Goal: Task Accomplishment & Management: Complete application form

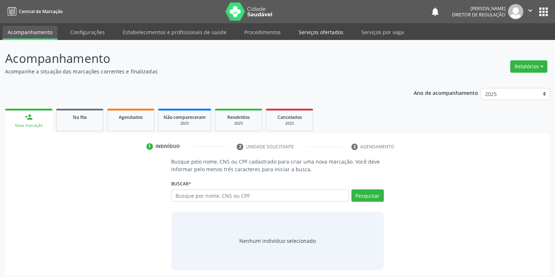
click at [315, 27] on link "Serviços ofertados" at bounding box center [320, 32] width 55 height 13
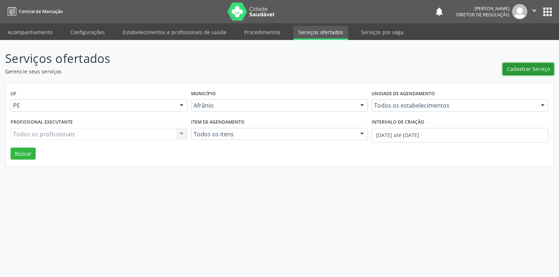
click at [531, 68] on span "Cadastrar Serviço" at bounding box center [528, 69] width 43 height 8
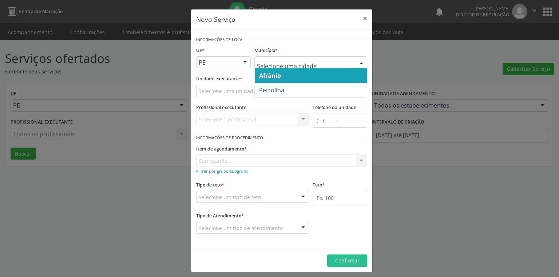
drag, startPoint x: 271, startPoint y: 78, endPoint x: 232, endPoint y: 88, distance: 40.4
click at [269, 78] on span "Afrânio" at bounding box center [270, 76] width 22 height 8
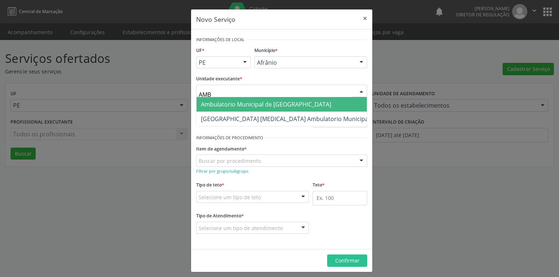
type input "AMBU"
click at [224, 106] on span "Ambulatorio Municipal de [GEOGRAPHIC_DATA]" at bounding box center [266, 104] width 130 height 8
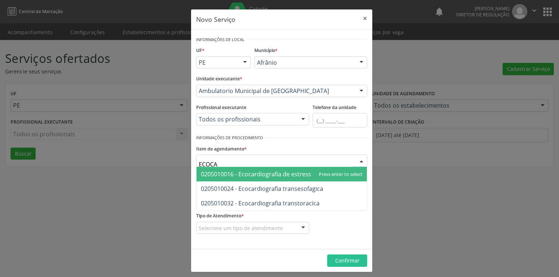
type input "ECOCAR"
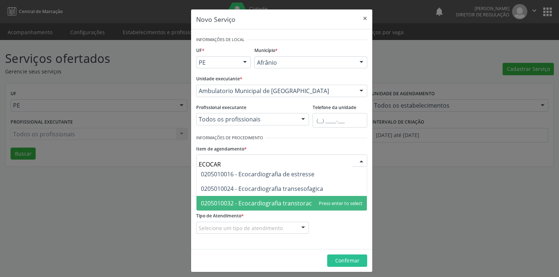
click at [277, 205] on span "0205010032 - Ecocardiografia transtoracica" at bounding box center [260, 203] width 119 height 8
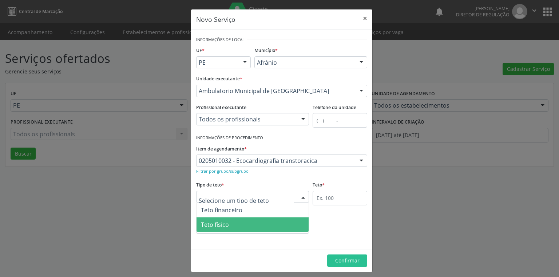
drag, startPoint x: 207, startPoint y: 226, endPoint x: 281, endPoint y: 217, distance: 74.0
click at [208, 225] on span "Teto físico" at bounding box center [215, 225] width 28 height 8
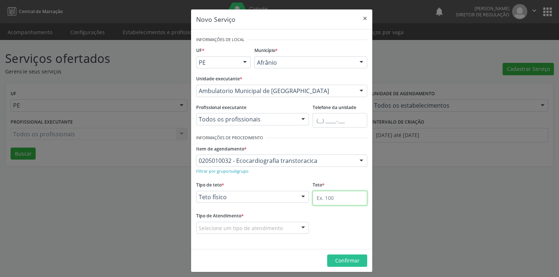
click at [313, 197] on input "text" at bounding box center [340, 198] width 55 height 15
type input "10"
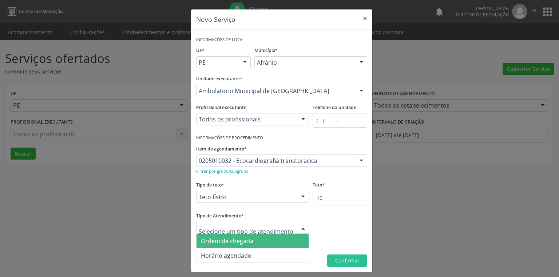
click at [220, 224] on div at bounding box center [252, 228] width 113 height 12
drag, startPoint x: 238, startPoint y: 244, endPoint x: 250, endPoint y: 241, distance: 12.9
click at [243, 243] on span "Ordem de chegada" at bounding box center [227, 241] width 52 height 8
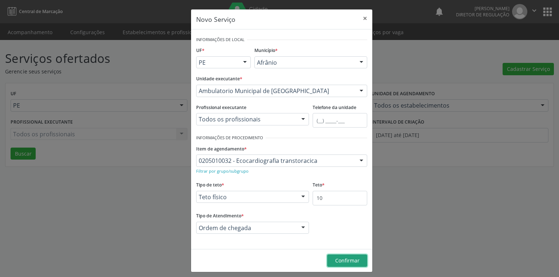
click at [335, 256] on button "Confirmar" at bounding box center [347, 261] width 40 height 12
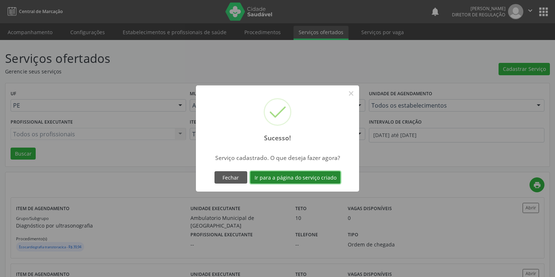
click at [277, 173] on button "Ir para a página do serviço criado" at bounding box center [295, 177] width 90 height 12
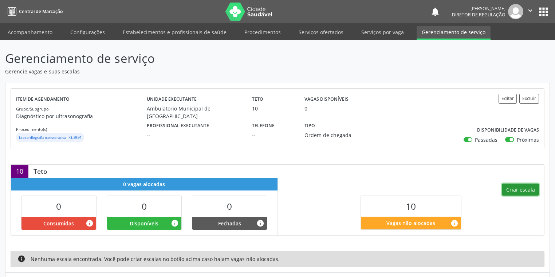
click at [518, 190] on button "Criar escala" at bounding box center [520, 190] width 37 height 12
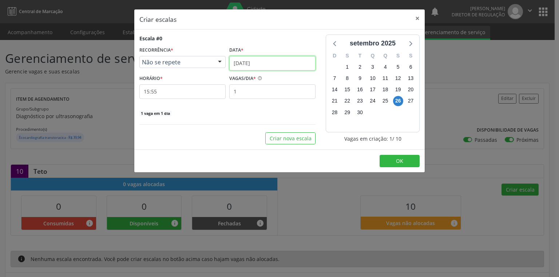
click at [252, 64] on input "26/09/2025" at bounding box center [272, 63] width 86 height 15
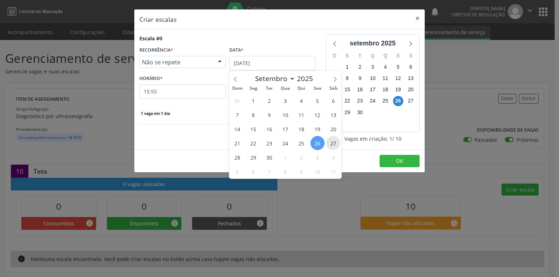
click at [336, 143] on span "27" at bounding box center [333, 143] width 14 height 14
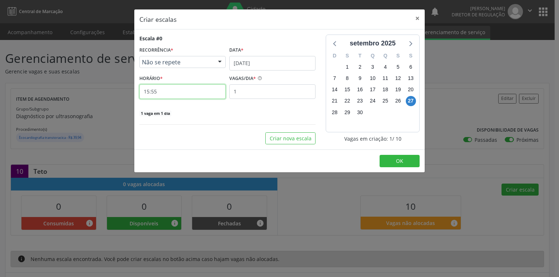
click at [162, 93] on input "15:55" at bounding box center [182, 91] width 86 height 15
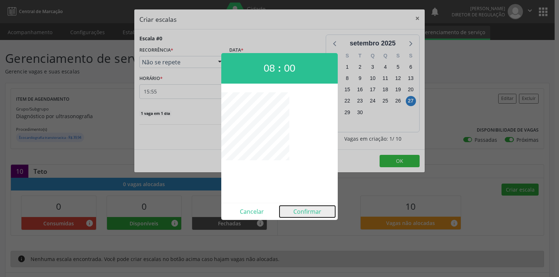
click at [298, 210] on button "Confirmar" at bounding box center [308, 212] width 56 height 12
type input "08:00"
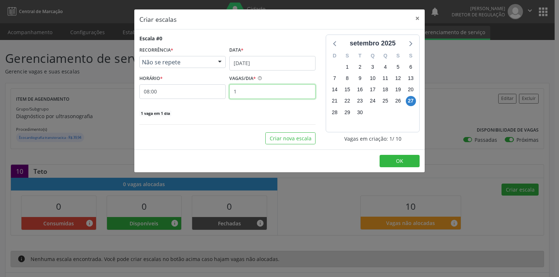
click at [238, 91] on input "1" at bounding box center [272, 91] width 86 height 15
type input "10"
click at [402, 163] on span "OK" at bounding box center [399, 161] width 7 height 7
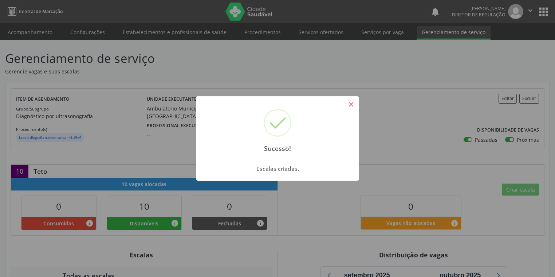
click at [352, 106] on button "×" at bounding box center [351, 104] width 12 height 12
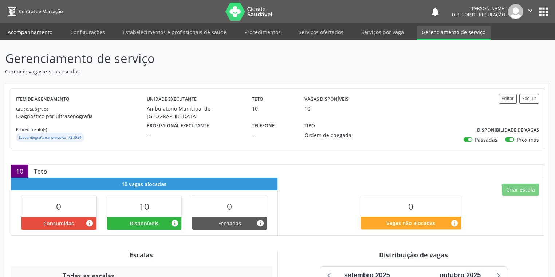
click at [32, 29] on link "Acompanhamento" at bounding box center [30, 32] width 55 height 13
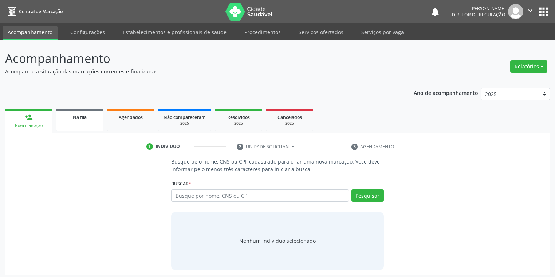
click at [88, 126] on link "Na fila" at bounding box center [79, 120] width 47 height 23
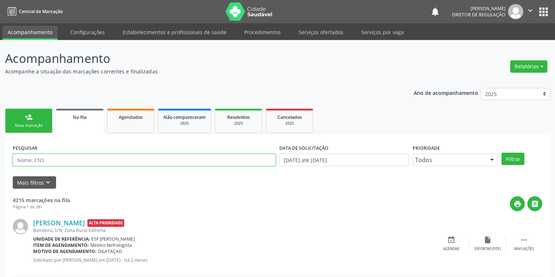
click at [32, 161] on input "text" at bounding box center [144, 160] width 263 height 12
click at [517, 160] on button "Filtrar" at bounding box center [512, 159] width 23 height 12
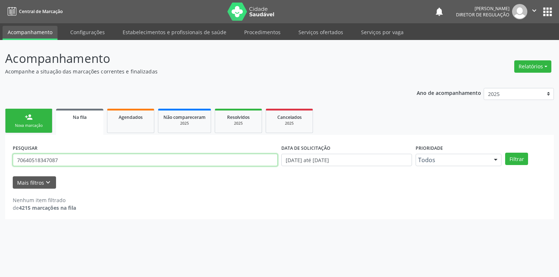
click at [73, 161] on input "70640518347087" at bounding box center [145, 160] width 265 height 12
type input "7"
type input "706405183497087"
click at [509, 160] on button "Filtrar" at bounding box center [516, 159] width 23 height 12
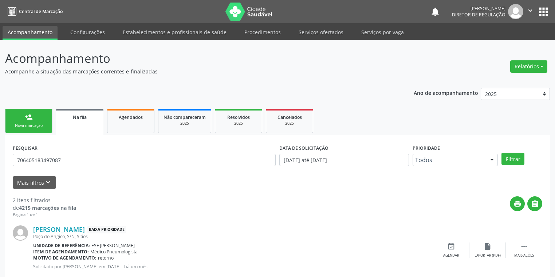
scroll to position [83, 0]
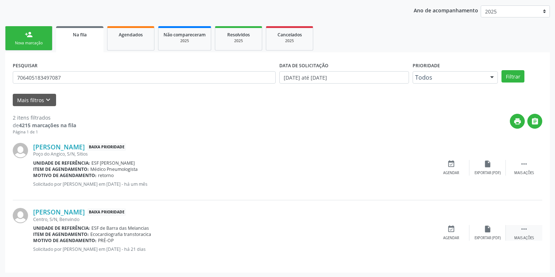
drag, startPoint x: 526, startPoint y: 228, endPoint x: 511, endPoint y: 227, distance: 14.6
click at [526, 227] on icon "" at bounding box center [524, 229] width 8 height 8
click at [338, 232] on icon "event_available" at bounding box center [342, 229] width 8 height 8
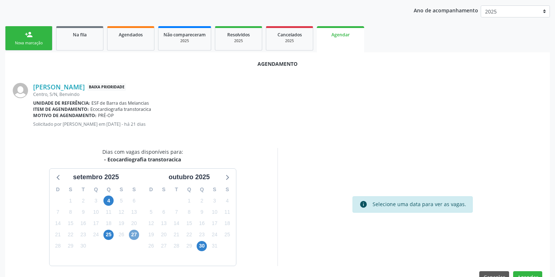
click at [133, 233] on span "27" at bounding box center [134, 235] width 10 height 10
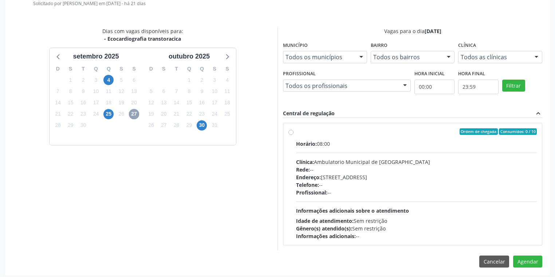
scroll to position [206, 0]
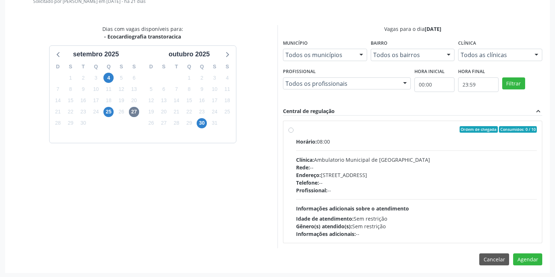
click at [348, 171] on div "Endereço: A, nº 78, Centro, Afrânio - PE" at bounding box center [416, 175] width 241 height 8
click at [293, 133] on input "Ordem de chegada Consumidos: 0 / 10 Horário: 08:00 Clínica: Ambulatorio Municip…" at bounding box center [290, 129] width 5 height 7
radio input "true"
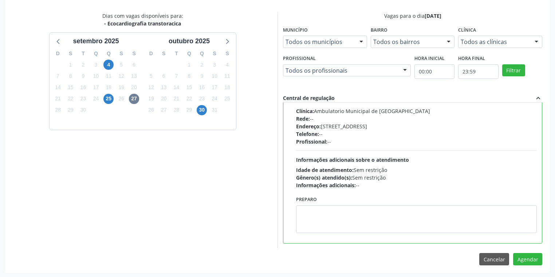
scroll to position [219, 0]
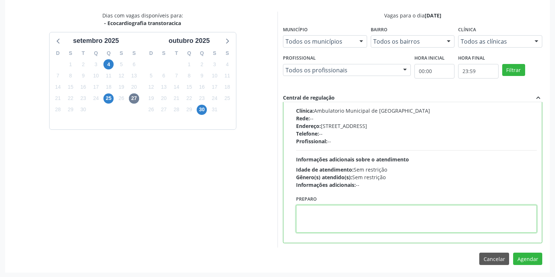
click at [333, 220] on textarea at bounding box center [416, 219] width 241 height 28
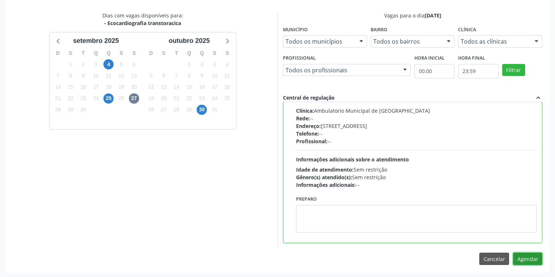
click at [527, 260] on button "Agendar" at bounding box center [527, 259] width 29 height 12
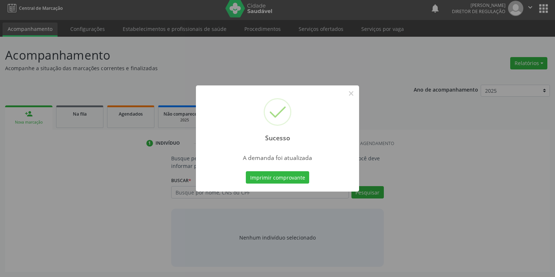
scroll to position [3, 0]
click at [287, 177] on button "Imprimir comprovante" at bounding box center [277, 177] width 63 height 12
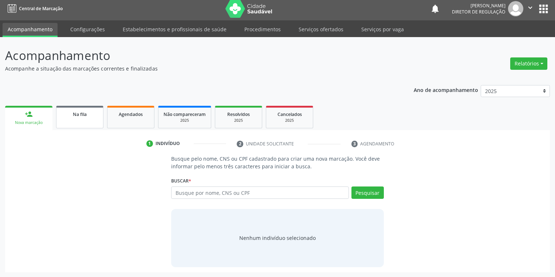
click at [88, 122] on link "Na fila" at bounding box center [79, 117] width 47 height 23
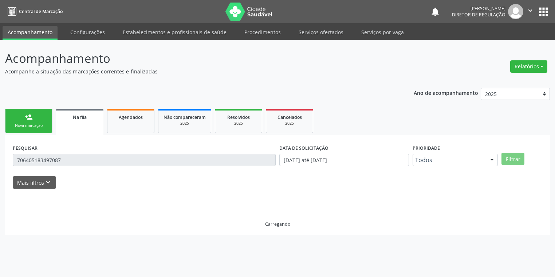
scroll to position [0, 0]
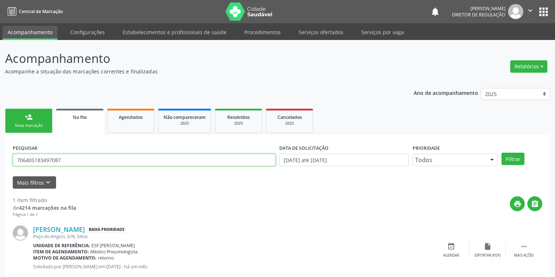
click at [63, 161] on input "706405183497087" at bounding box center [144, 160] width 263 height 12
type input "7"
type input "708507332643177"
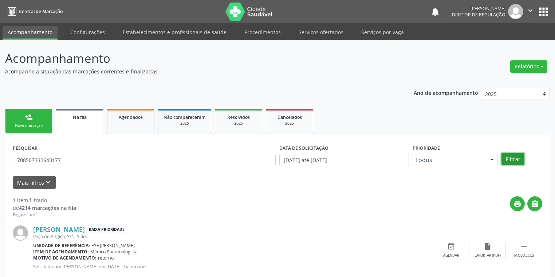
click at [509, 159] on button "Filtrar" at bounding box center [512, 159] width 23 height 12
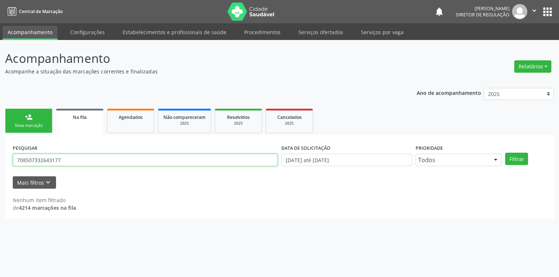
drag, startPoint x: 76, startPoint y: 159, endPoint x: 1, endPoint y: 166, distance: 75.3
click at [1, 166] on div "Acompanhamento Acompanhe a situação das marcações correntes e finalizadas Relat…" at bounding box center [279, 158] width 559 height 237
click at [68, 162] on input "708507332643177" at bounding box center [145, 160] width 265 height 12
click at [40, 123] on div "Nova marcação" at bounding box center [29, 125] width 36 height 5
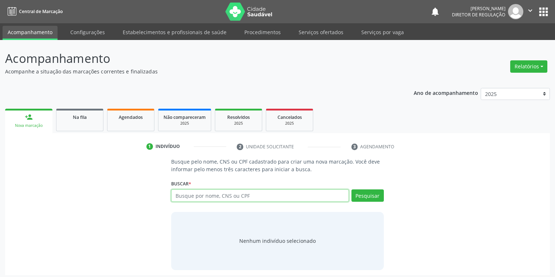
click at [201, 197] on input "text" at bounding box center [260, 196] width 178 height 12
type input "708508332643177"
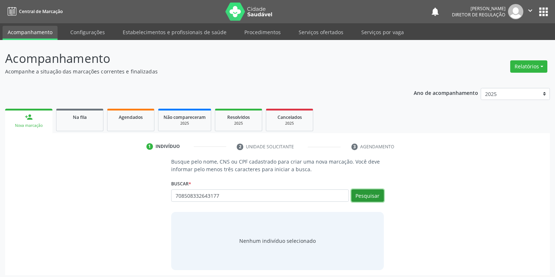
click at [362, 190] on button "Pesquisar" at bounding box center [367, 196] width 32 height 12
type input "708508332643177"
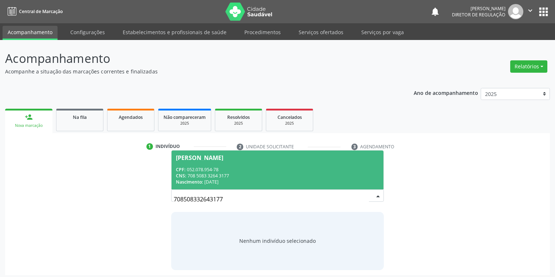
click at [220, 167] on div "CPF: 052.078.954-78" at bounding box center [277, 170] width 203 height 6
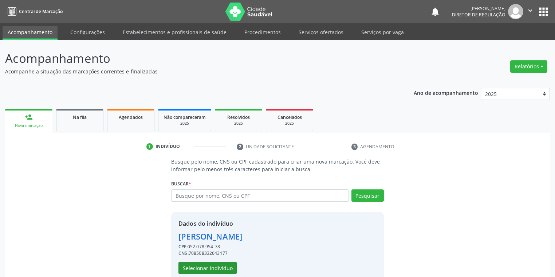
scroll to position [14, 0]
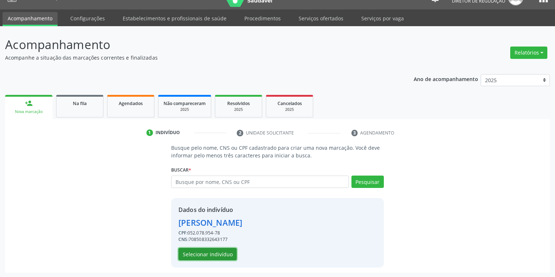
click at [199, 256] on button "Selecionar indivíduo" at bounding box center [207, 254] width 58 height 12
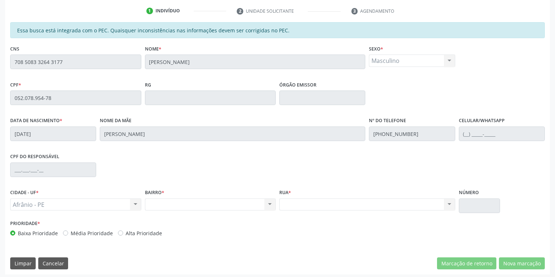
scroll to position [138, 0]
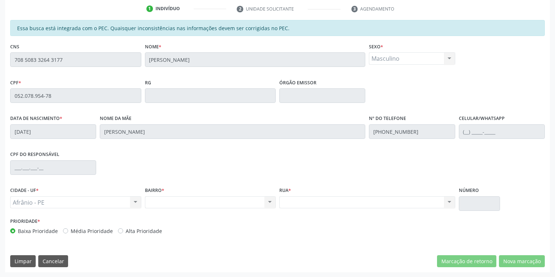
click at [0, 59] on div "Acompanhamento Acompanhe a situação das marcações correntes e finalizadas Relat…" at bounding box center [277, 90] width 555 height 376
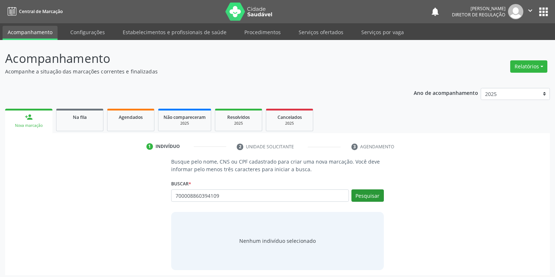
type input "700008860394109"
click at [368, 194] on button "Pesquisar" at bounding box center [367, 196] width 32 height 12
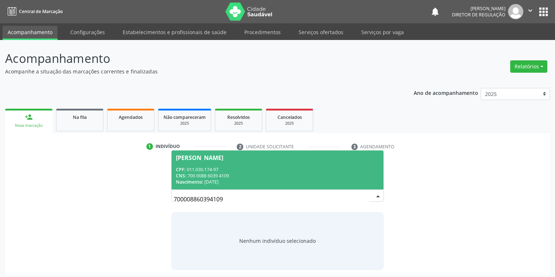
click at [226, 170] on div "CPF: 011.030.174-97" at bounding box center [277, 170] width 203 height 6
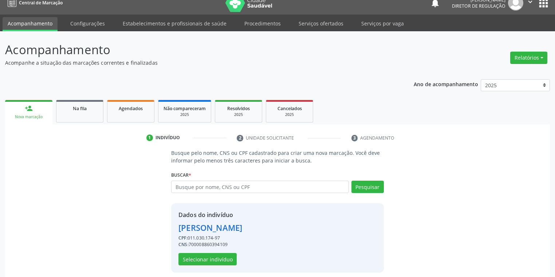
scroll to position [14, 0]
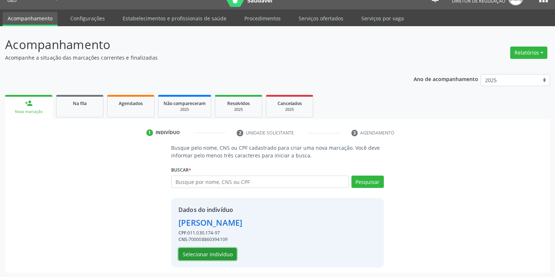
click at [196, 258] on button "Selecionar indivíduo" at bounding box center [207, 254] width 58 height 12
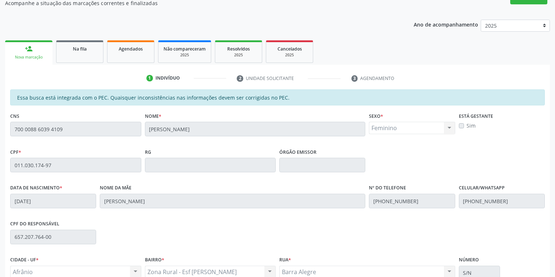
scroll to position [138, 0]
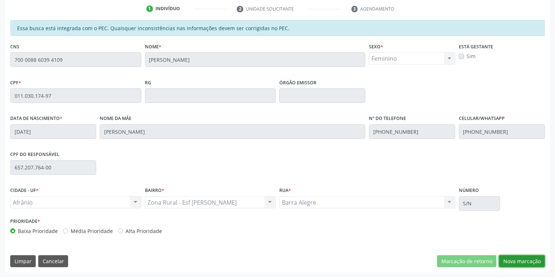
drag, startPoint x: 509, startPoint y: 262, endPoint x: 492, endPoint y: 252, distance: 19.8
click at [509, 262] on button "Nova marcação" at bounding box center [522, 262] width 46 height 12
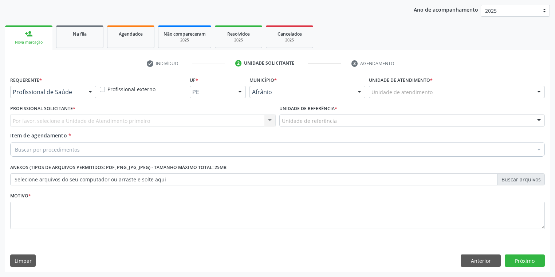
scroll to position [83, 0]
drag, startPoint x: 376, startPoint y: 92, endPoint x: 376, endPoint y: 103, distance: 11.3
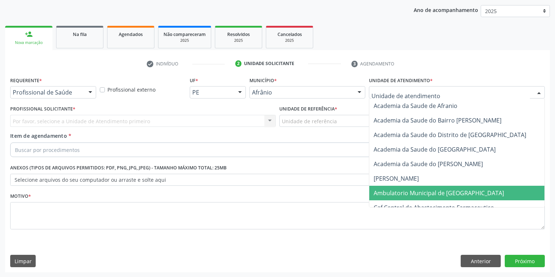
click at [380, 196] on span "Ambulatorio Municipal de [GEOGRAPHIC_DATA]" at bounding box center [438, 193] width 130 height 8
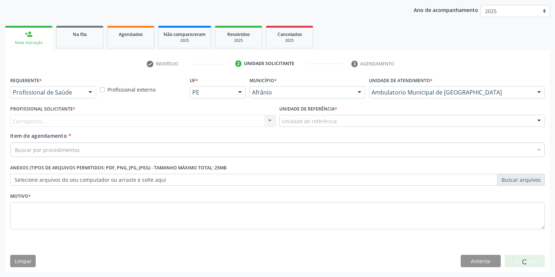
click at [71, 50] on div "check Indivíduo 2 Unidade solicitante 3 Agendamento Essa busca está integrada c…" at bounding box center [277, 161] width 545 height 222
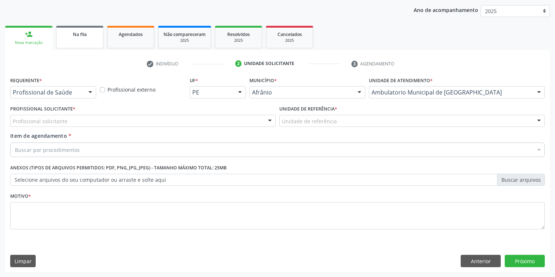
click at [77, 42] on link "Na fila" at bounding box center [79, 37] width 47 height 23
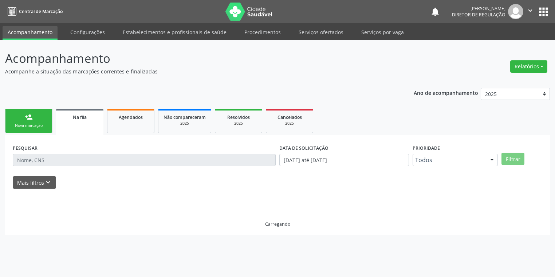
scroll to position [0, 0]
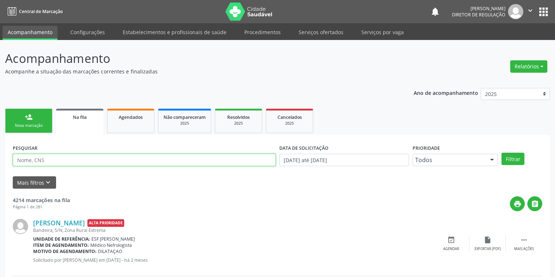
click at [45, 159] on input "text" at bounding box center [144, 160] width 263 height 12
type input "700008860394109"
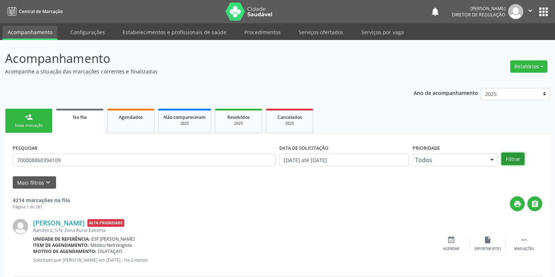
click at [510, 158] on button "Filtrar" at bounding box center [512, 159] width 23 height 12
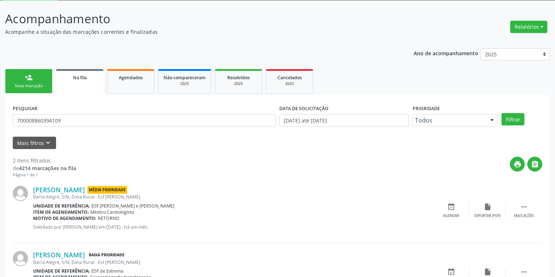
scroll to position [83, 0]
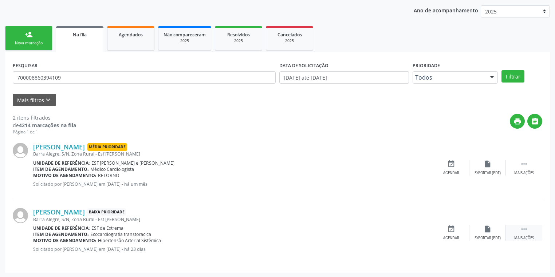
click at [526, 228] on icon "" at bounding box center [524, 229] width 8 height 8
click at [339, 232] on icon "event_available" at bounding box center [342, 229] width 8 height 8
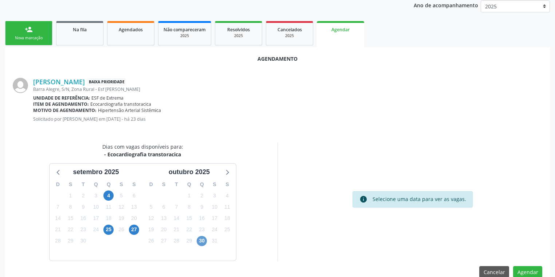
scroll to position [101, 0]
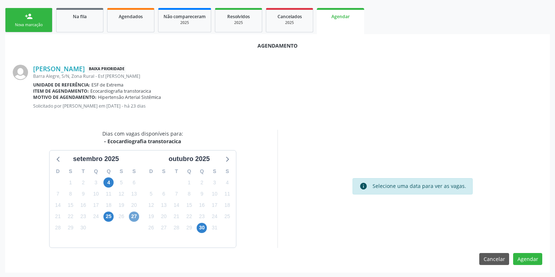
click at [133, 215] on span "27" at bounding box center [134, 217] width 10 height 10
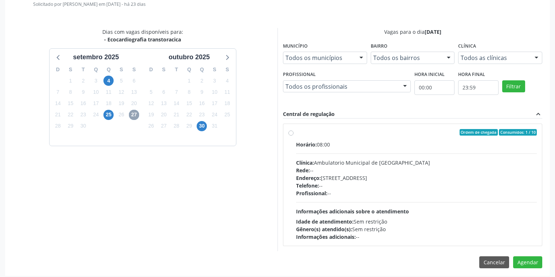
scroll to position [206, 0]
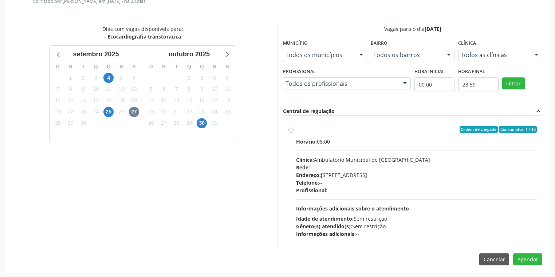
click at [394, 207] on span "Informações adicionais sobre o atendimento" at bounding box center [352, 208] width 113 height 7
click at [293, 133] on input "Ordem de chegada Consumidos: 1 / 10 Horário: 08:00 Clínica: Ambulatorio Municip…" at bounding box center [290, 129] width 5 height 7
radio input "true"
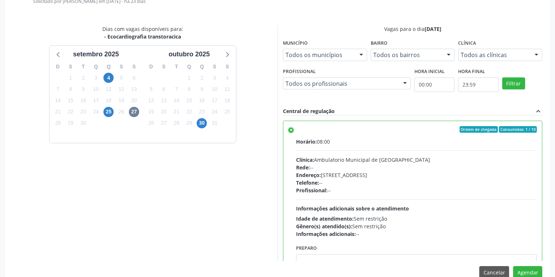
scroll to position [36, 0]
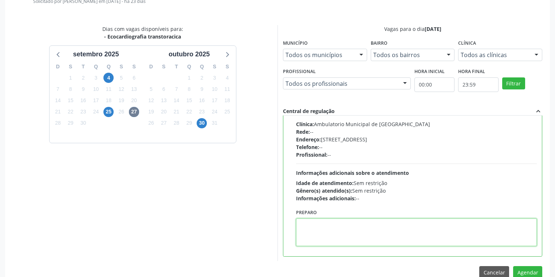
drag, startPoint x: 335, startPoint y: 238, endPoint x: 368, endPoint y: 238, distance: 32.4
click at [336, 237] on textarea at bounding box center [416, 233] width 241 height 28
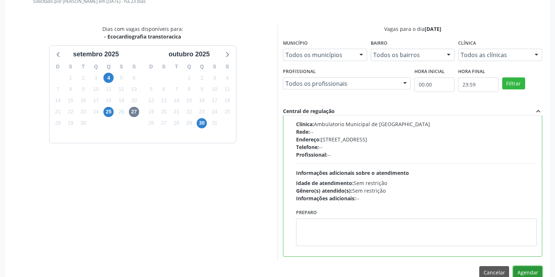
click at [523, 269] on button "Agendar" at bounding box center [527, 272] width 29 height 12
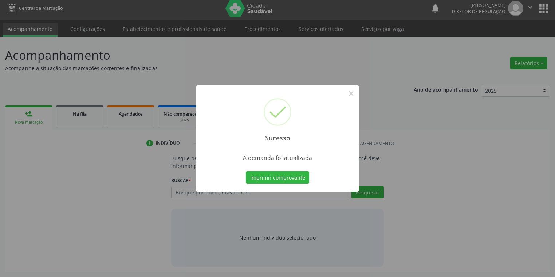
scroll to position [3, 0]
click at [296, 174] on button "Imprimir comprovante" at bounding box center [277, 177] width 63 height 12
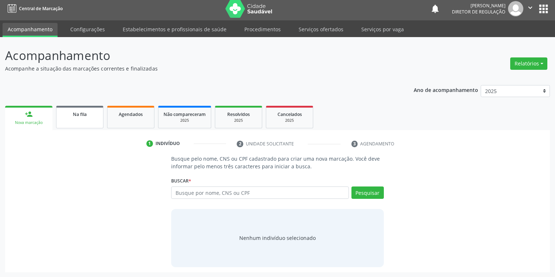
click at [74, 114] on span "Na fila" at bounding box center [80, 114] width 14 height 6
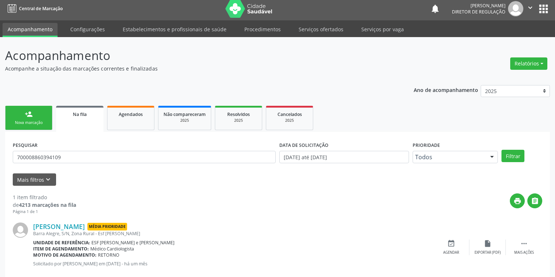
scroll to position [0, 0]
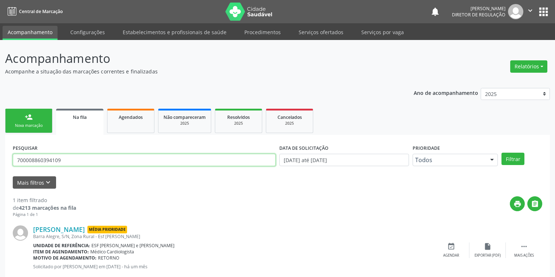
click at [70, 160] on input "700008860394109" at bounding box center [144, 160] width 263 height 12
type input "7"
type input "708700170506197"
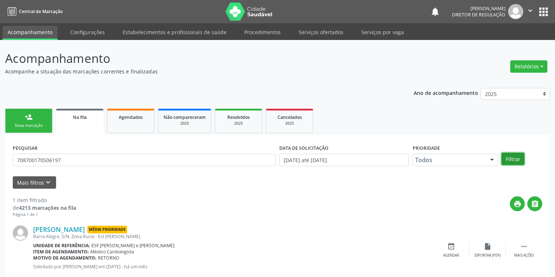
drag, startPoint x: 511, startPoint y: 160, endPoint x: 507, endPoint y: 162, distance: 4.2
click at [511, 160] on button "Filtrar" at bounding box center [512, 159] width 23 height 12
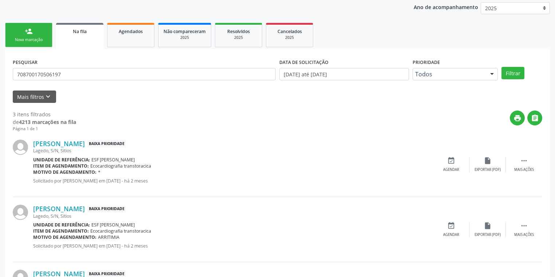
scroll to position [148, 0]
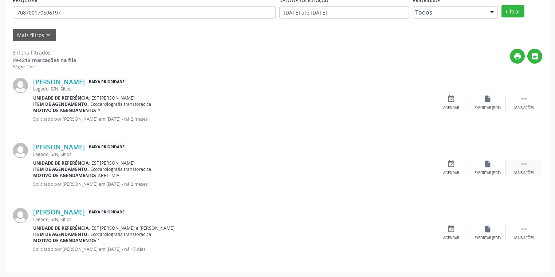
click at [526, 164] on icon "" at bounding box center [524, 164] width 8 height 8
click at [348, 168] on div "event_available Agendar" at bounding box center [342, 168] width 36 height 16
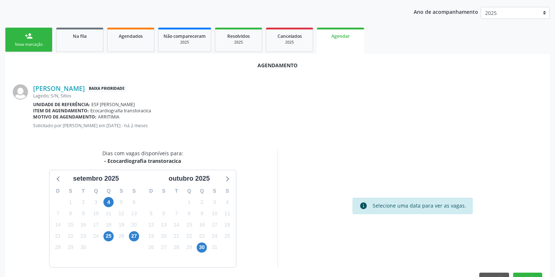
scroll to position [101, 0]
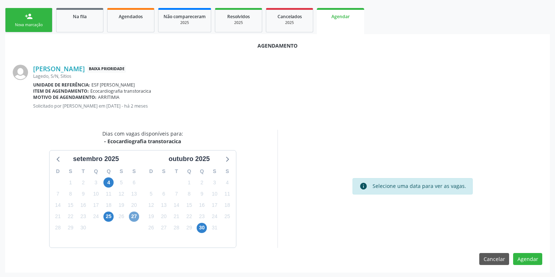
click at [132, 217] on span "27" at bounding box center [134, 217] width 10 height 10
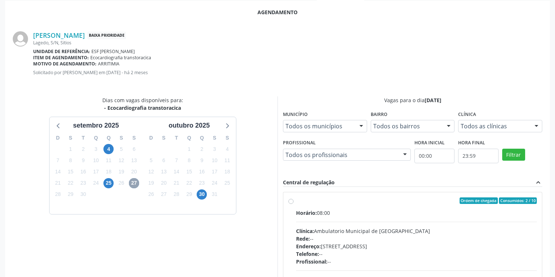
scroll to position [206, 0]
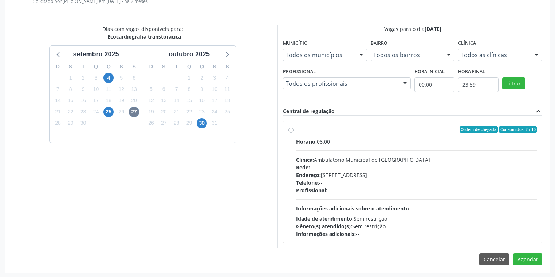
click at [319, 185] on span "Telefone:" at bounding box center [307, 182] width 23 height 7
click at [293, 133] on input "Ordem de chegada Consumidos: 2 / 10 Horário: 08:00 Clínica: Ambulatorio Municip…" at bounding box center [290, 129] width 5 height 7
radio input "true"
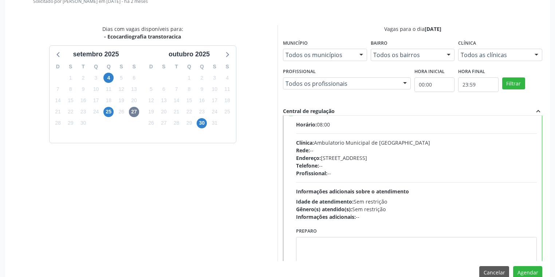
scroll to position [36, 0]
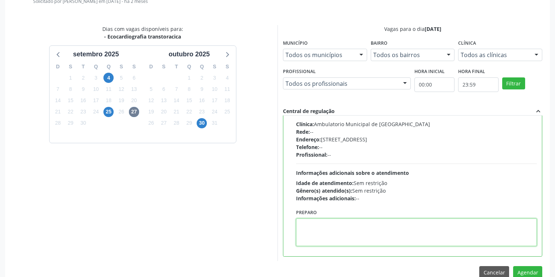
click at [334, 231] on textarea at bounding box center [416, 233] width 241 height 28
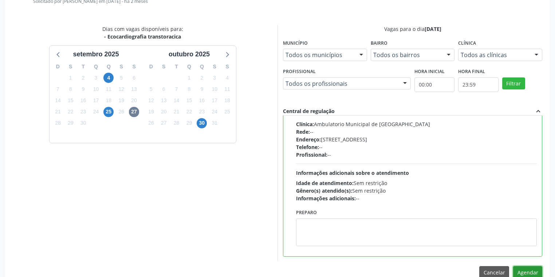
click at [529, 274] on button "Agendar" at bounding box center [527, 272] width 29 height 12
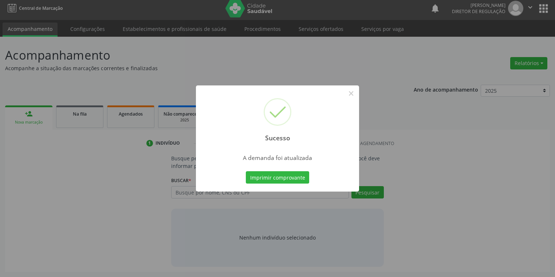
scroll to position [3, 0]
click at [284, 177] on button "Imprimir comprovante" at bounding box center [277, 177] width 63 height 12
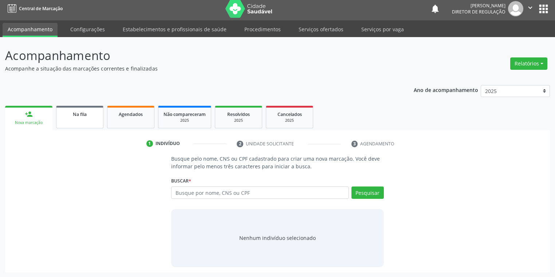
click at [74, 115] on span "Na fila" at bounding box center [80, 114] width 14 height 6
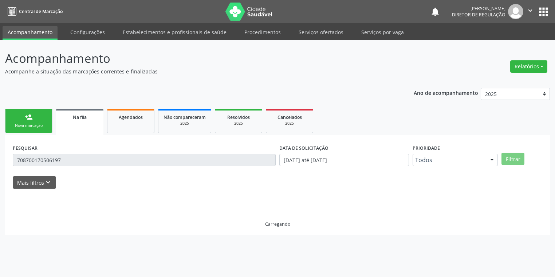
scroll to position [0, 0]
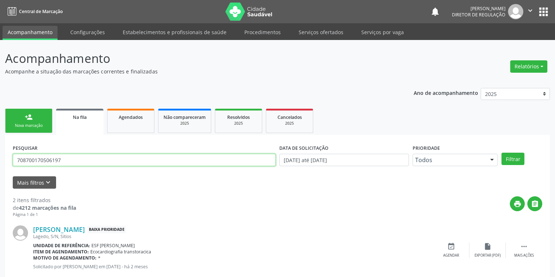
click at [64, 157] on input "708700170506197" at bounding box center [144, 160] width 263 height 12
type input "7"
type input "700504901527150"
click at [506, 157] on button "Filtrar" at bounding box center [512, 159] width 23 height 12
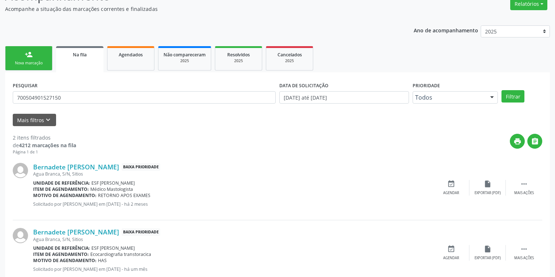
scroll to position [83, 0]
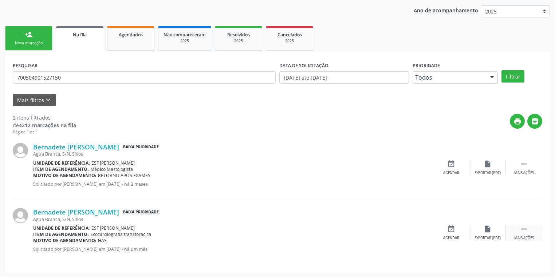
click at [527, 227] on icon "" at bounding box center [524, 229] width 8 height 8
click at [336, 228] on div "event_available Agendar" at bounding box center [342, 233] width 36 height 16
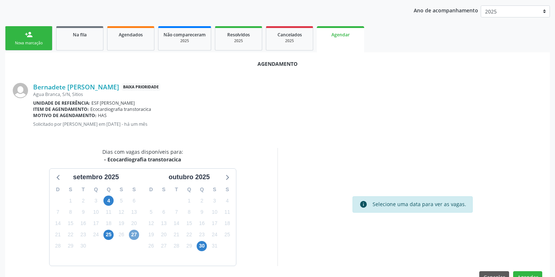
click at [135, 235] on span "27" at bounding box center [134, 235] width 10 height 10
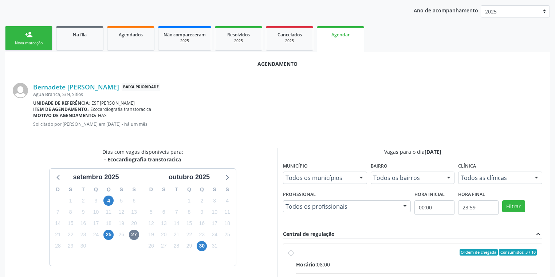
click at [293, 256] on input "Ordem de chegada Consumidos: 3 / 10 Horário: 08:00 Clínica: Ambulatorio Municip…" at bounding box center [290, 252] width 5 height 7
radio input "true"
click at [293, 256] on input "Ordem de chegada Consumidos: 3 / 10 Horário: 08:00 Clínica: Ambulatorio Municip…" at bounding box center [290, 252] width 5 height 7
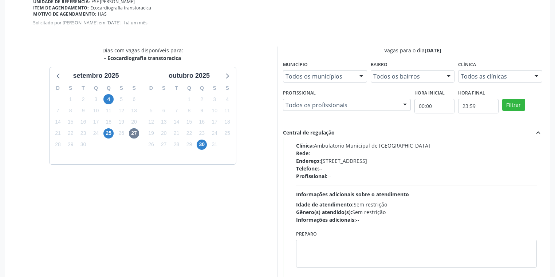
scroll to position [219, 0]
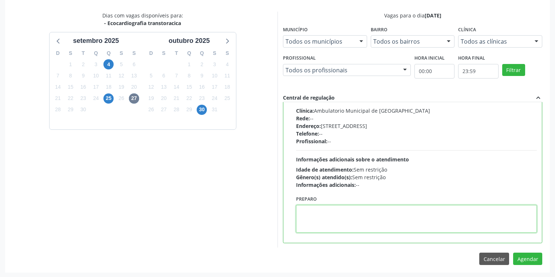
click at [337, 218] on textarea at bounding box center [416, 219] width 241 height 28
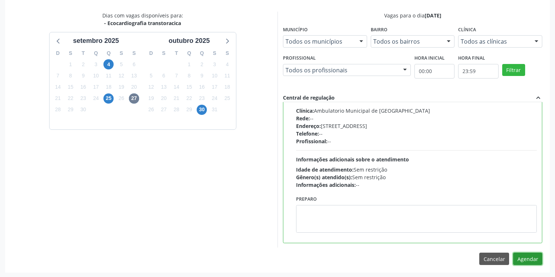
click at [526, 261] on button "Agendar" at bounding box center [527, 259] width 29 height 12
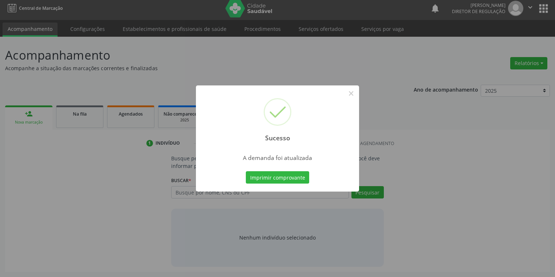
scroll to position [3, 0]
click at [261, 175] on button "Imprimir comprovante" at bounding box center [277, 177] width 63 height 12
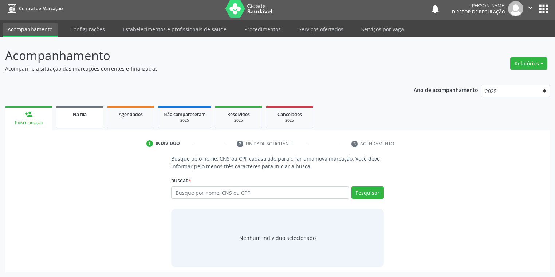
click at [87, 124] on link "Na fila" at bounding box center [79, 117] width 47 height 23
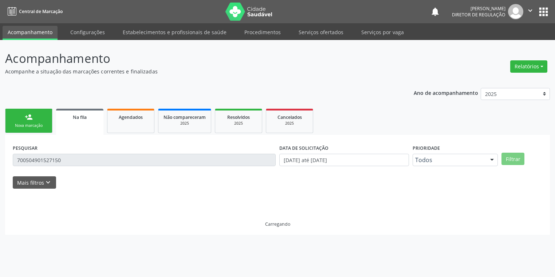
scroll to position [0, 0]
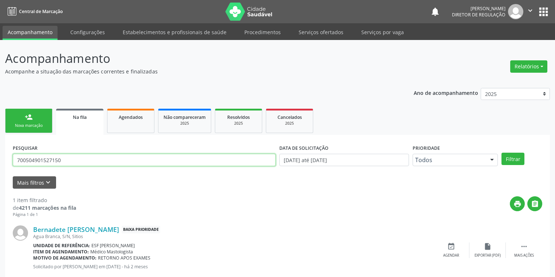
click at [68, 165] on input "700504901527150" at bounding box center [144, 160] width 263 height 12
type input "7"
type input "708508332643177"
click at [505, 159] on button "Filtrar" at bounding box center [512, 159] width 23 height 12
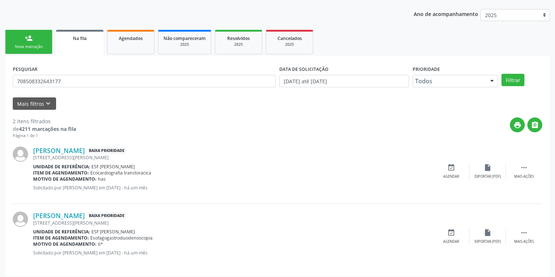
scroll to position [83, 0]
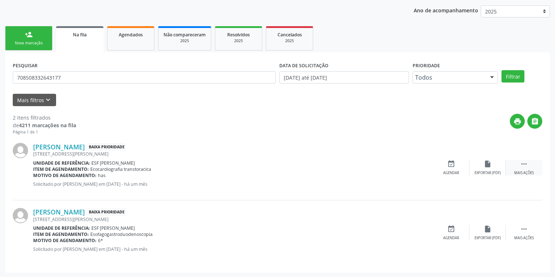
click at [523, 162] on icon "" at bounding box center [524, 164] width 8 height 8
click at [342, 167] on icon "event_available" at bounding box center [342, 164] width 8 height 8
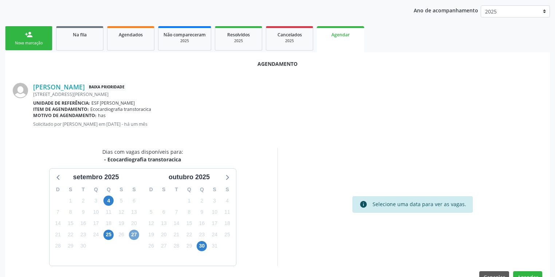
click at [133, 236] on span "27" at bounding box center [134, 235] width 10 height 10
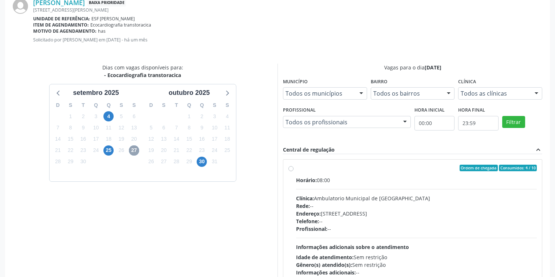
scroll to position [170, 0]
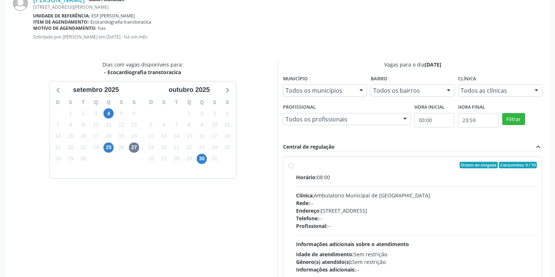
click at [370, 215] on div "Telefone: --" at bounding box center [416, 219] width 241 height 8
click at [293, 169] on input "Ordem de chegada Consumidos: 4 / 10 Horário: 08:00 Clínica: Ambulatorio Municip…" at bounding box center [290, 165] width 5 height 7
radio input "true"
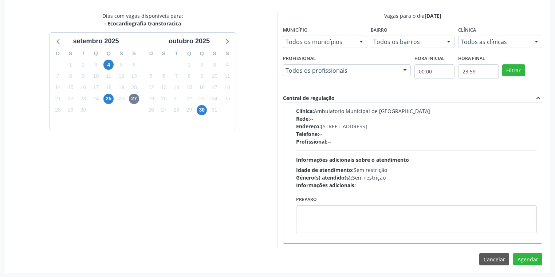
scroll to position [219, 0]
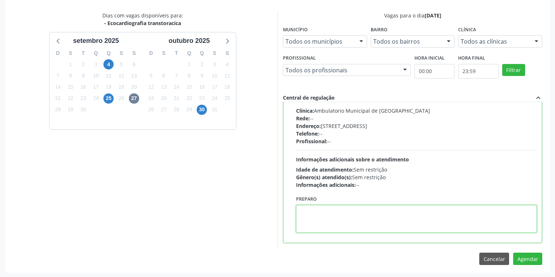
click at [345, 212] on textarea at bounding box center [416, 219] width 241 height 28
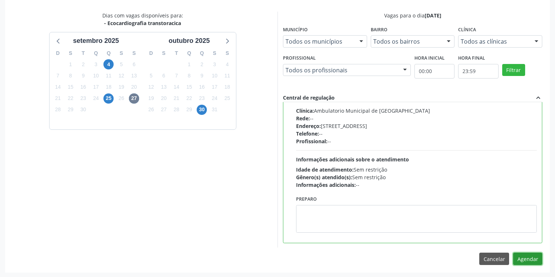
click at [532, 260] on button "Agendar" at bounding box center [527, 259] width 29 height 12
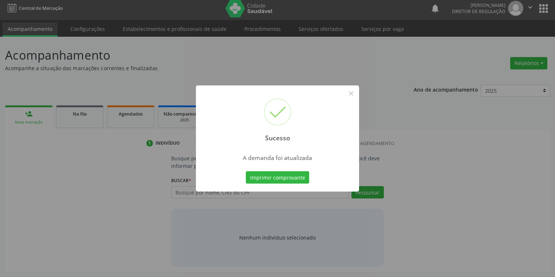
scroll to position [3, 0]
click at [266, 175] on button "Imprimir comprovante" at bounding box center [277, 177] width 63 height 12
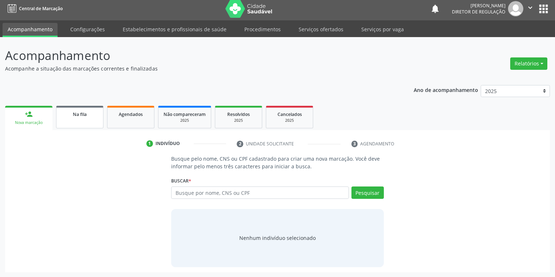
click at [84, 123] on link "Na fila" at bounding box center [79, 117] width 47 height 23
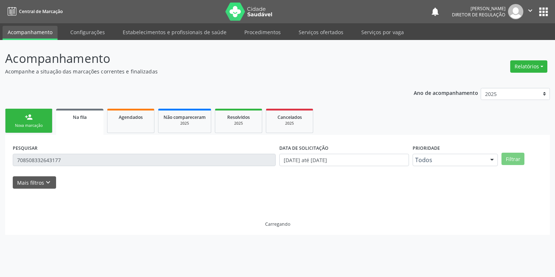
scroll to position [0, 0]
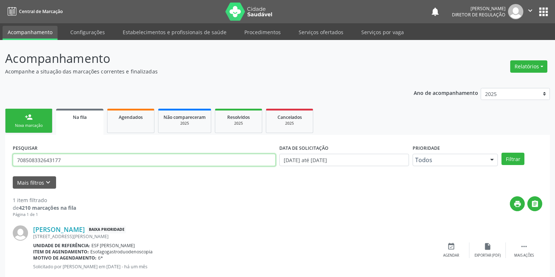
click at [67, 161] on input "708508332643177" at bounding box center [144, 160] width 263 height 12
type input "7"
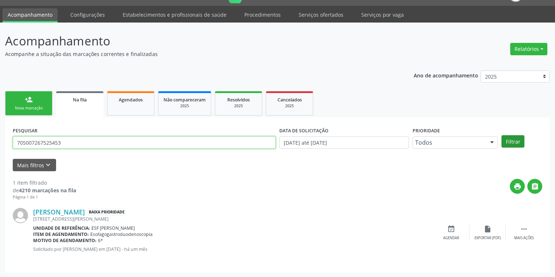
type input "705007267525453"
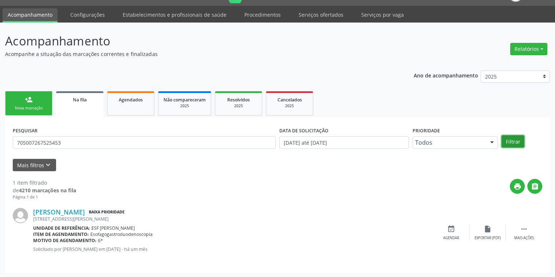
click at [518, 139] on button "Filtrar" at bounding box center [512, 141] width 23 height 12
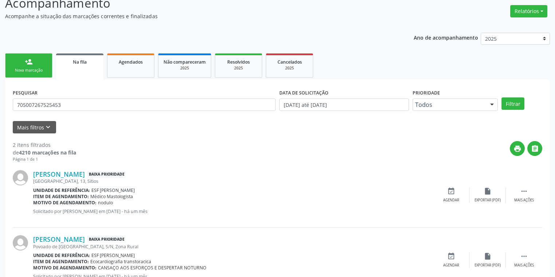
scroll to position [83, 0]
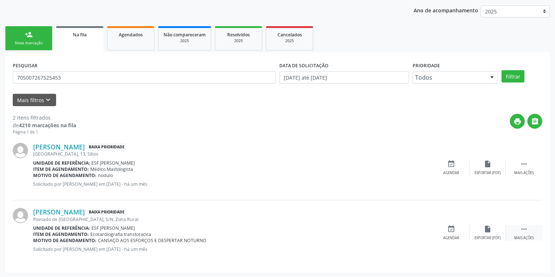
drag, startPoint x: 521, startPoint y: 228, endPoint x: 510, endPoint y: 226, distance: 11.6
click at [520, 227] on icon "" at bounding box center [524, 229] width 8 height 8
click at [346, 236] on div "Agendar" at bounding box center [342, 238] width 16 height 5
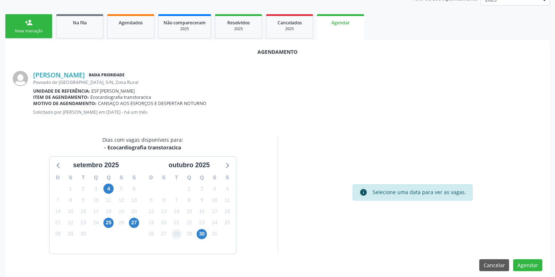
scroll to position [101, 0]
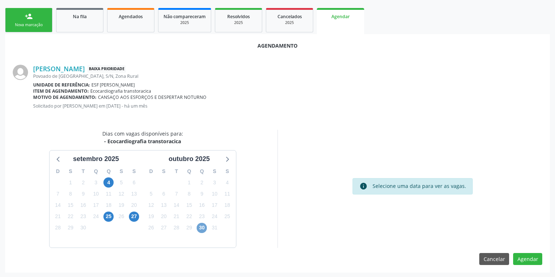
click at [202, 228] on span "30" at bounding box center [202, 228] width 10 height 10
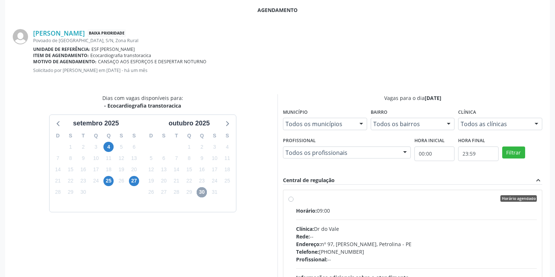
scroll to position [206, 0]
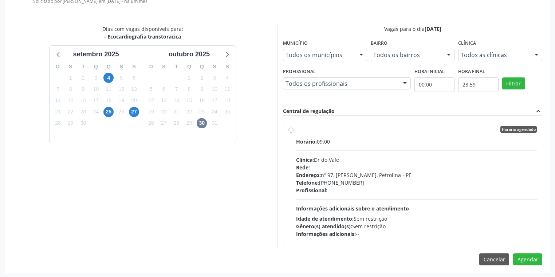
click at [399, 194] on div "Horário: 09:00 Clínica: Dr do Vale Rede: -- Endereço: [STREET_ADDRESS][PERSON_N…" at bounding box center [416, 188] width 241 height 100
click at [293, 133] on input "Horário agendado Horário: 09:00 Clínica: Dr do Vale Rede: -- Endereço: [STREET_…" at bounding box center [290, 129] width 5 height 7
radio input "true"
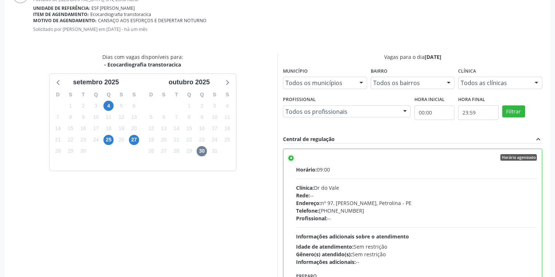
scroll to position [219, 0]
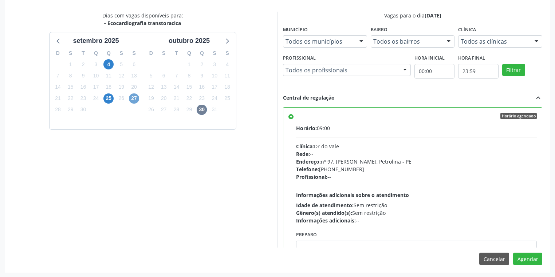
click at [131, 98] on span "27" at bounding box center [134, 99] width 10 height 10
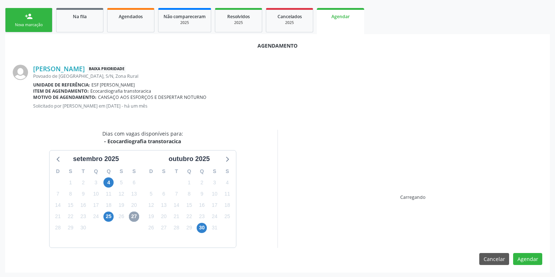
scroll to position [206, 0]
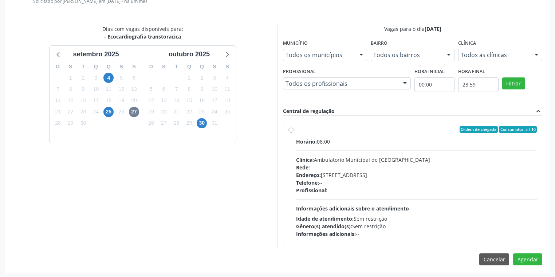
click at [424, 192] on div "Profissional: --" at bounding box center [416, 191] width 241 height 8
click at [293, 133] on input "Ordem de chegada Consumidos: 5 / 10 Horário: 08:00 Clínica: Ambulatorio Municip…" at bounding box center [290, 129] width 5 height 7
radio input "true"
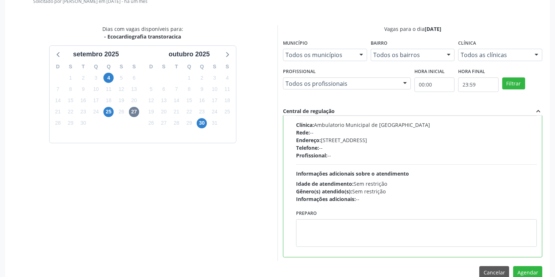
scroll to position [36, 0]
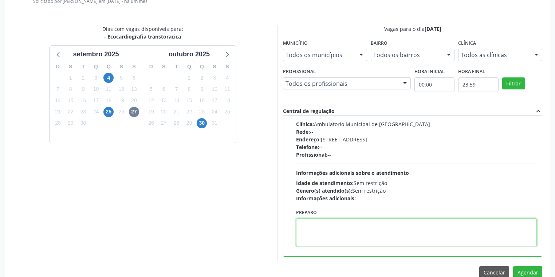
click at [341, 221] on textarea at bounding box center [416, 233] width 241 height 28
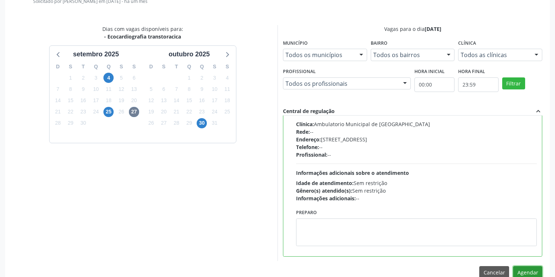
click at [519, 272] on button "Agendar" at bounding box center [527, 272] width 29 height 12
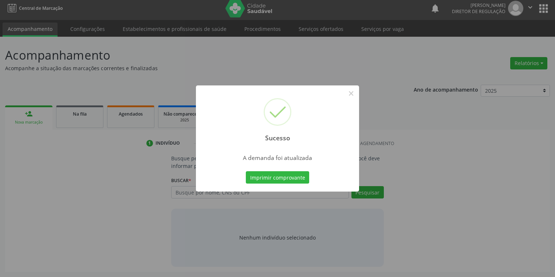
scroll to position [3, 0]
click at [275, 178] on button "Imprimir comprovante" at bounding box center [277, 177] width 63 height 12
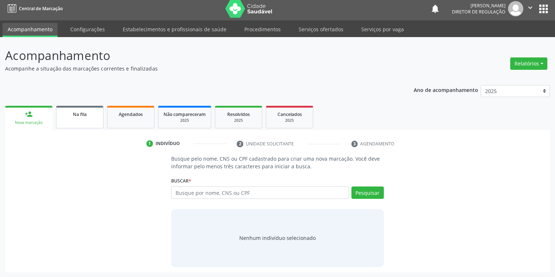
click at [70, 119] on link "Na fila" at bounding box center [79, 117] width 47 height 23
click at [70, 118] on div "Na fila" at bounding box center [80, 114] width 36 height 8
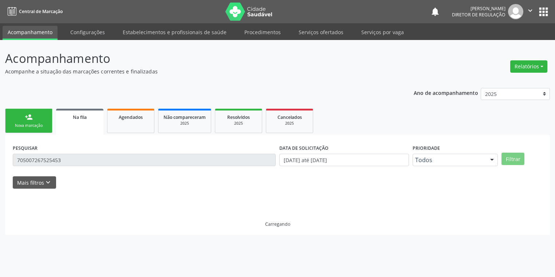
scroll to position [0, 0]
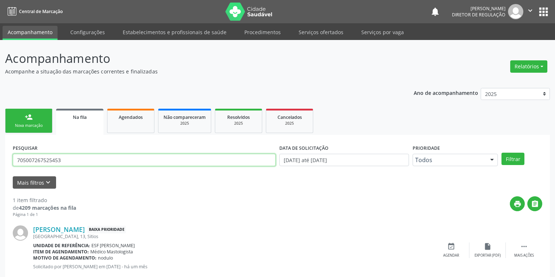
click at [71, 163] on input "705007267525453" at bounding box center [144, 160] width 263 height 12
type input "7"
type input "705005659218356"
click at [511, 162] on button "Filtrar" at bounding box center [512, 159] width 23 height 12
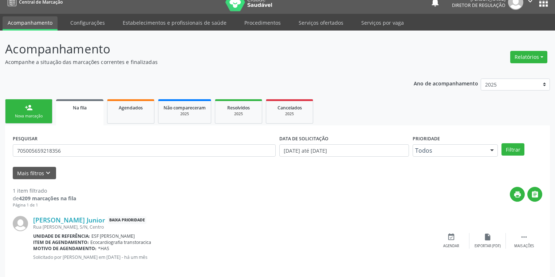
scroll to position [17, 0]
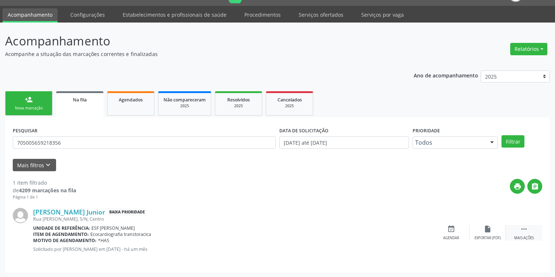
click at [522, 228] on icon "" at bounding box center [524, 229] width 8 height 8
click at [346, 232] on div "event_available Agendar" at bounding box center [342, 233] width 36 height 16
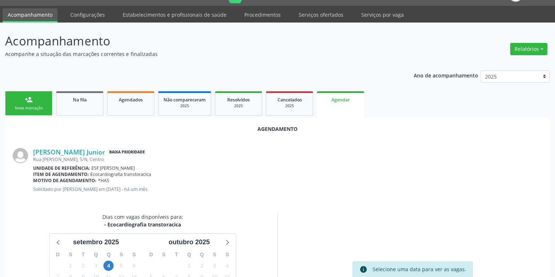
scroll to position [101, 0]
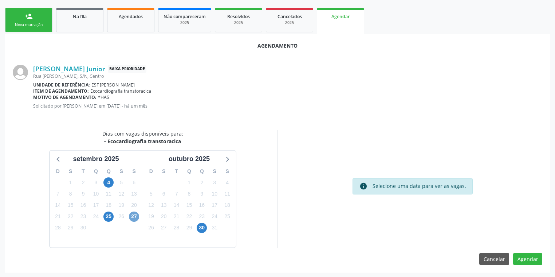
click at [138, 216] on span "27" at bounding box center [134, 217] width 10 height 10
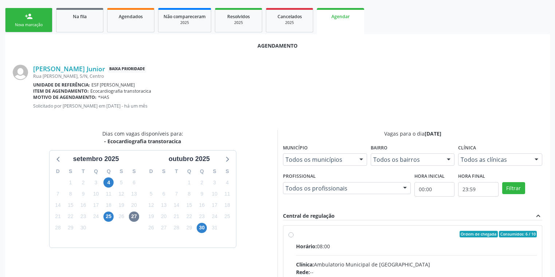
click at [404, 246] on div "Horário: 08:00" at bounding box center [416, 247] width 241 height 8
click at [293, 238] on input "Ordem de chegada Consumidos: 6 / 10 Horário: 08:00 Clínica: Ambulatorio Municip…" at bounding box center [290, 234] width 5 height 7
radio input "true"
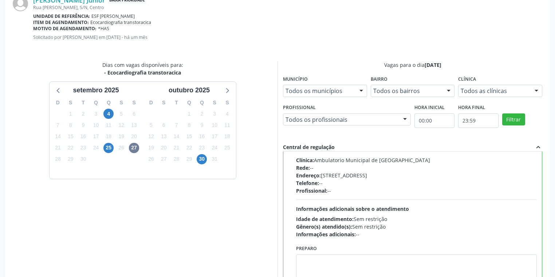
scroll to position [219, 0]
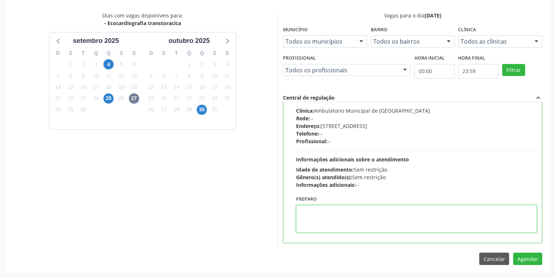
click at [341, 211] on textarea at bounding box center [416, 219] width 241 height 28
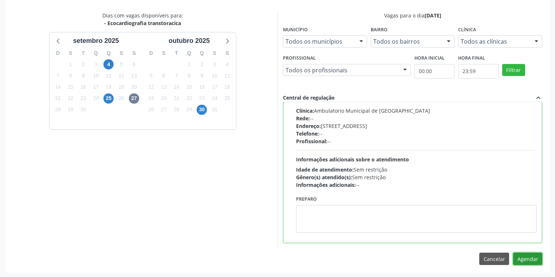
click at [523, 260] on button "Agendar" at bounding box center [527, 259] width 29 height 12
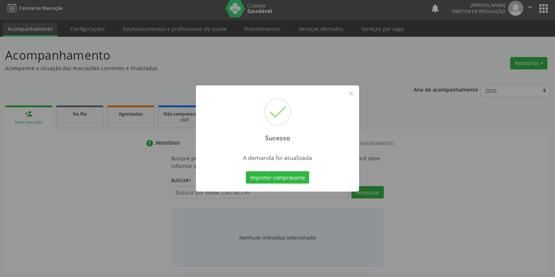
scroll to position [3, 0]
click at [274, 180] on button "Imprimir comprovante" at bounding box center [277, 177] width 63 height 12
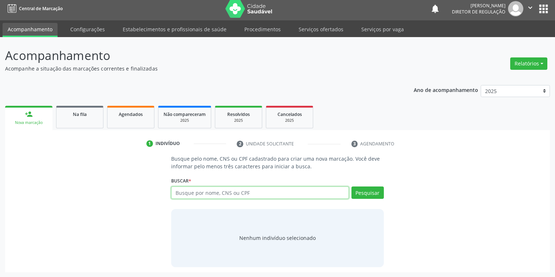
click at [179, 195] on input "text" at bounding box center [260, 193] width 178 height 12
type input "706103077000760"
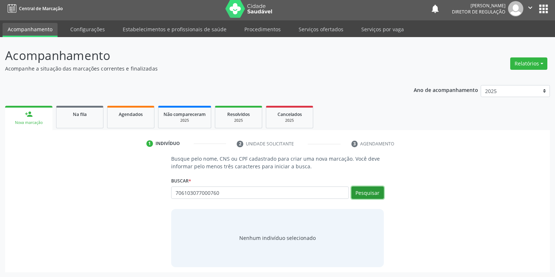
click at [368, 193] on button "Pesquisar" at bounding box center [367, 193] width 32 height 12
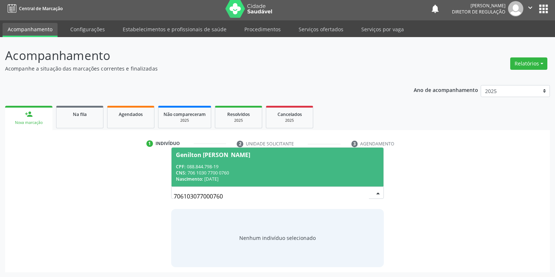
click at [228, 167] on div "CPF: 088.844.798-19" at bounding box center [277, 167] width 203 height 6
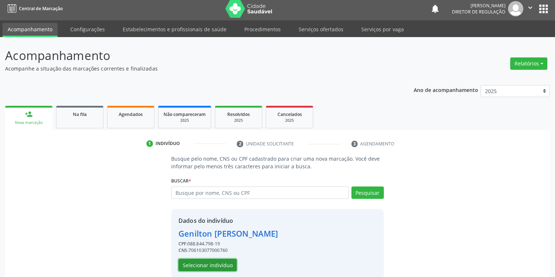
click at [202, 262] on button "Selecionar indivíduo" at bounding box center [207, 265] width 58 height 12
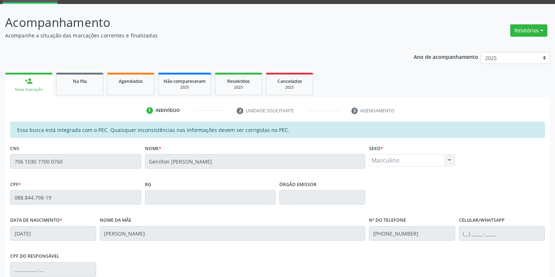
scroll to position [138, 0]
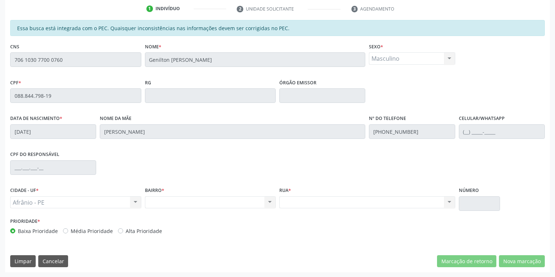
click at [1, 67] on div "Acompanhamento Acompanhe a situação das marcações correntes e finalizadas Relat…" at bounding box center [277, 90] width 555 height 376
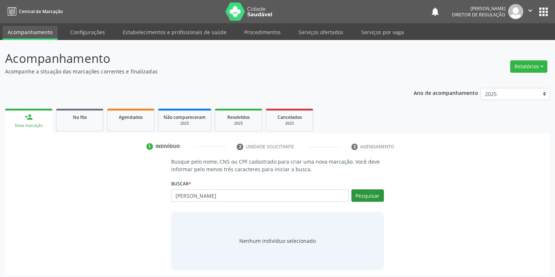
type input "[PERSON_NAME]"
click at [371, 195] on button "Pesquisar" at bounding box center [367, 196] width 32 height 12
type input "ZUMILDES GOMES"
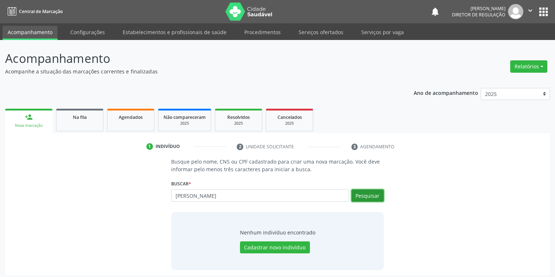
click at [357, 194] on button "Pesquisar" at bounding box center [367, 196] width 32 height 12
click at [228, 197] on input "ZUMILDES GOMES" at bounding box center [260, 196] width 178 height 12
click at [365, 198] on button "Pesquisar" at bounding box center [367, 196] width 32 height 12
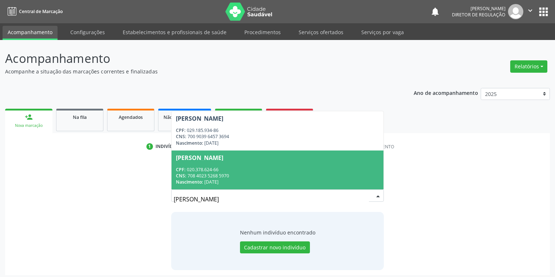
click at [241, 181] on div "Nascimento: 04/04/1939" at bounding box center [277, 182] width 203 height 6
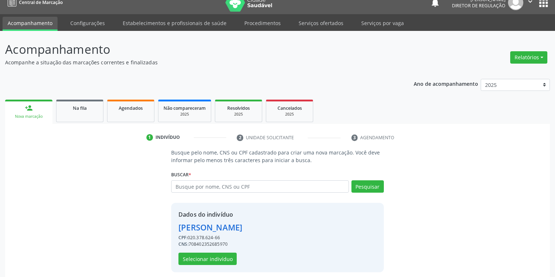
scroll to position [14, 0]
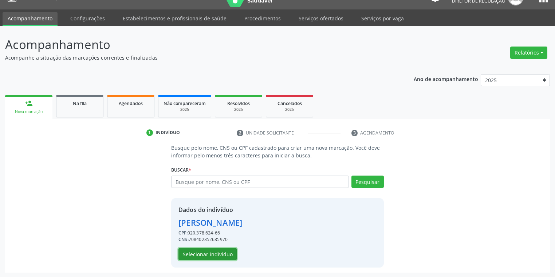
click at [187, 252] on button "Selecionar indivíduo" at bounding box center [207, 254] width 58 height 12
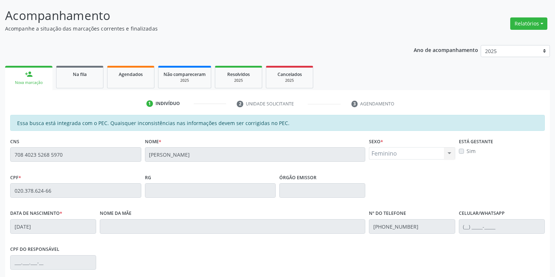
scroll to position [138, 0]
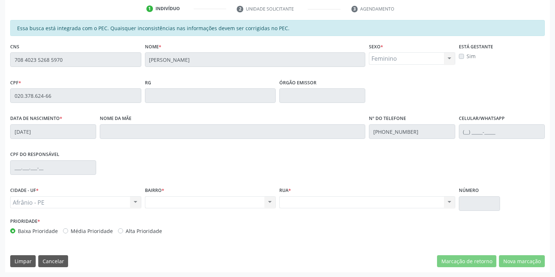
click at [0, 60] on div "Acompanhamento Acompanhe a situação das marcações correntes e finalizadas Relat…" at bounding box center [277, 90] width 555 height 376
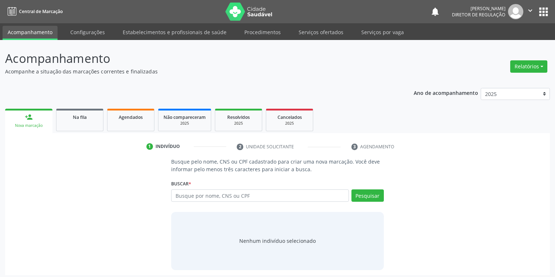
click at [184, 192] on input "text" at bounding box center [260, 196] width 178 height 12
type input "EMERSON AN"
click at [367, 195] on button "Pesquisar" at bounding box center [367, 196] width 32 height 12
type input "EMERSON AN"
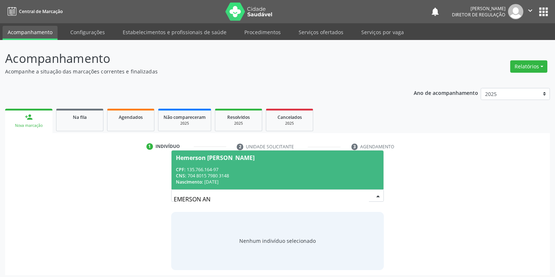
click at [220, 176] on div "CNS: 704 8015 7980 3148" at bounding box center [277, 176] width 203 height 6
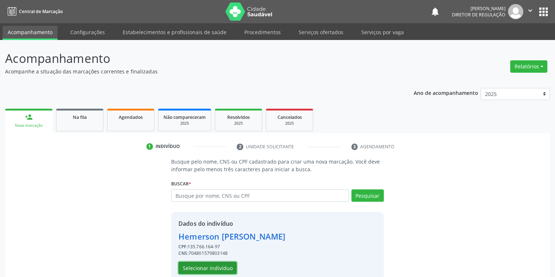
click at [201, 268] on button "Selecionar indivíduo" at bounding box center [207, 268] width 58 height 12
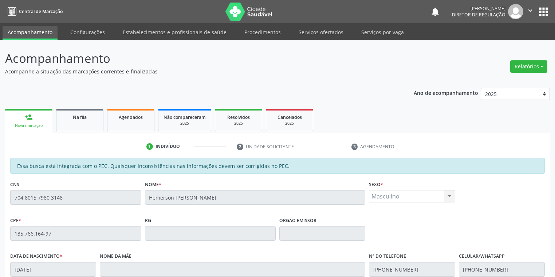
scroll to position [138, 0]
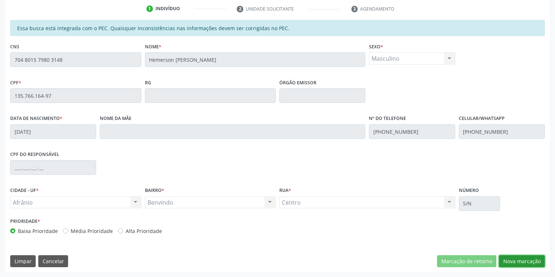
click at [506, 261] on button "Nova marcação" at bounding box center [522, 262] width 46 height 12
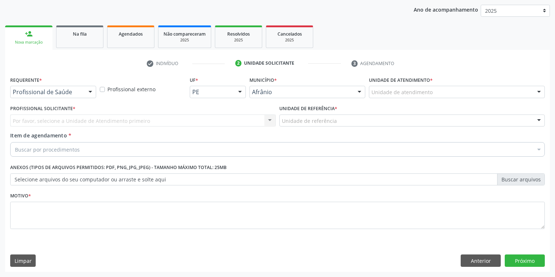
scroll to position [83, 0]
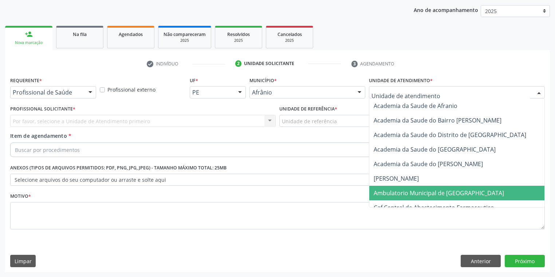
click at [386, 191] on span "Ambulatorio Municipal de [GEOGRAPHIC_DATA]" at bounding box center [438, 193] width 130 height 8
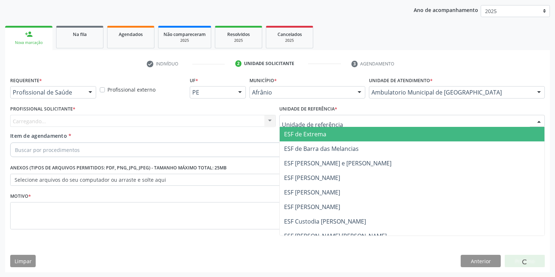
drag, startPoint x: 296, startPoint y: 119, endPoint x: 294, endPoint y: 164, distance: 45.2
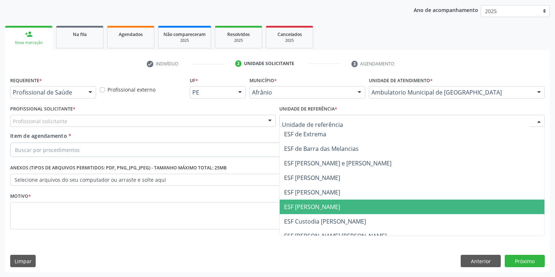
click at [294, 211] on span "ESF [PERSON_NAME]" at bounding box center [412, 207] width 265 height 15
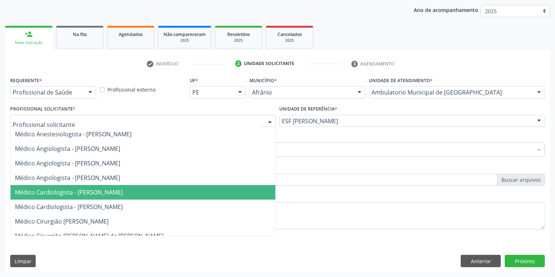
click at [50, 185] on span "Médico Cardiologista - [PERSON_NAME]" at bounding box center [143, 192] width 265 height 15
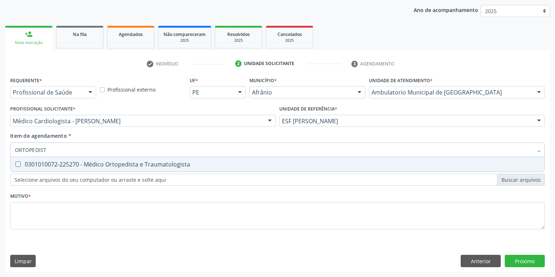
type input "ORTOPEDISTA"
click at [38, 162] on div "0301010072-225270 - Médico Ortopedista e Traumatologista" at bounding box center [277, 165] width 525 height 6
checkbox Traumatologista "true"
click at [33, 213] on div "Requerente * Profissional de Saúde Profissional de Saúde Paciente Nenhum result…" at bounding box center [277, 157] width 534 height 165
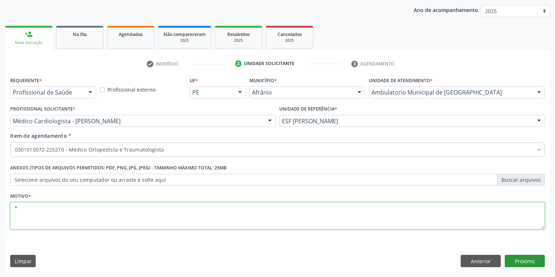
type textarea "*"
click at [514, 262] on button "Próximo" at bounding box center [525, 261] width 40 height 12
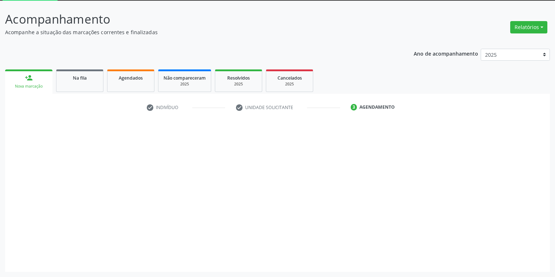
scroll to position [39, 0]
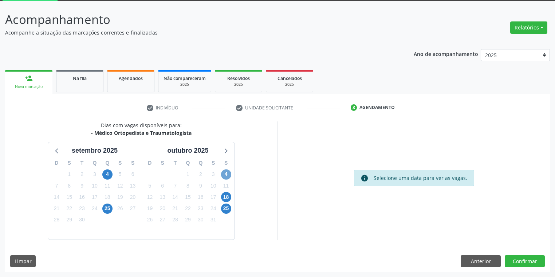
click at [226, 177] on span "4" at bounding box center [226, 175] width 10 height 10
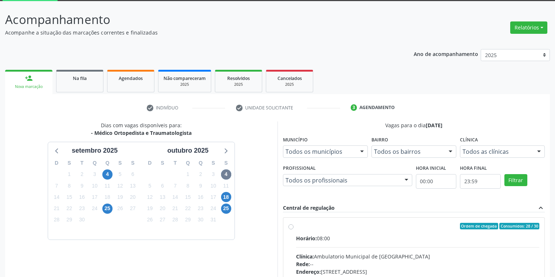
click at [293, 230] on input "Ordem de chegada Consumidos: 28 / 30 Horário: 08:00 Clínica: Ambulatorio Munici…" at bounding box center [290, 226] width 5 height 7
radio input "true"
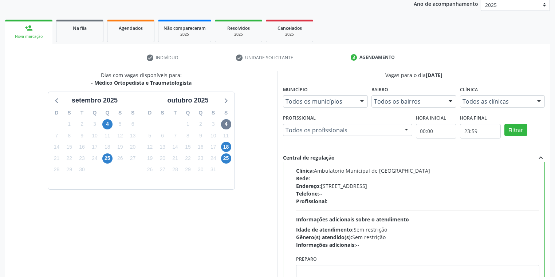
scroll to position [155, 0]
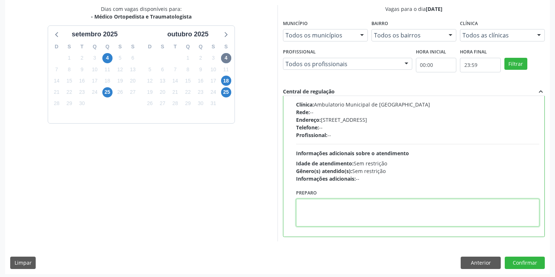
click at [317, 216] on textarea at bounding box center [417, 213] width 243 height 28
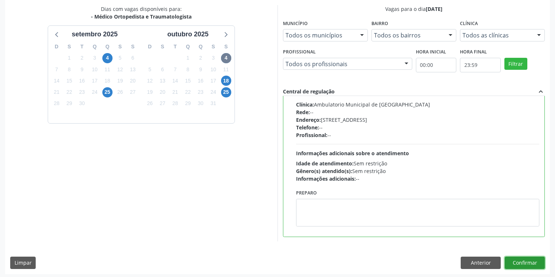
click at [525, 262] on button "Confirmar" at bounding box center [525, 263] width 40 height 12
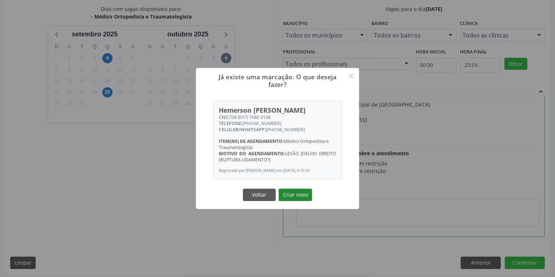
click at [293, 197] on button "Criar novo" at bounding box center [294, 195] width 33 height 12
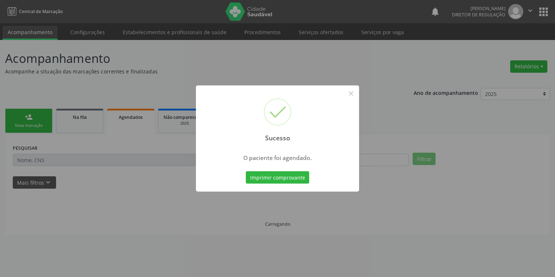
scroll to position [0, 0]
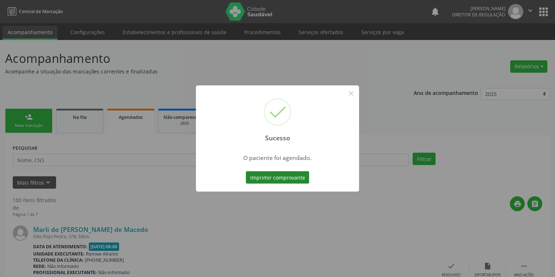
click at [290, 178] on button "Imprimir comprovante" at bounding box center [277, 177] width 63 height 12
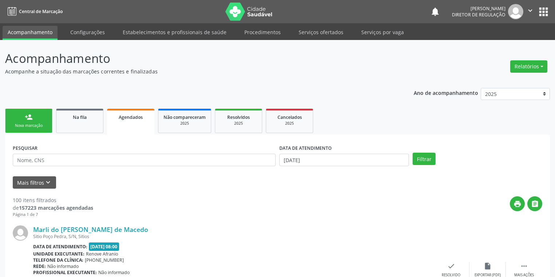
click at [31, 125] on div "Nova marcação" at bounding box center [29, 125] width 36 height 5
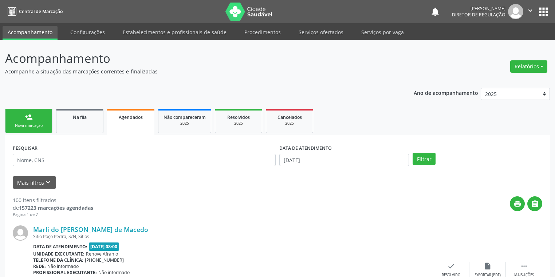
click at [31, 125] on div "Nova marcação" at bounding box center [29, 125] width 36 height 5
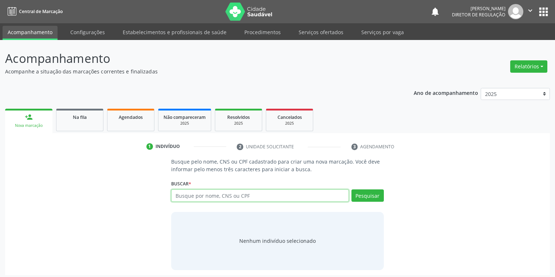
click at [194, 197] on input "text" at bounding box center [260, 196] width 178 height 12
type input "706103077000760"
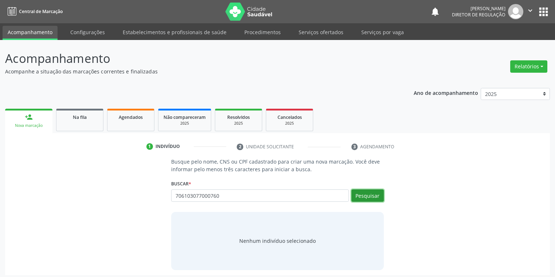
click at [356, 193] on button "Pesquisar" at bounding box center [367, 196] width 32 height 12
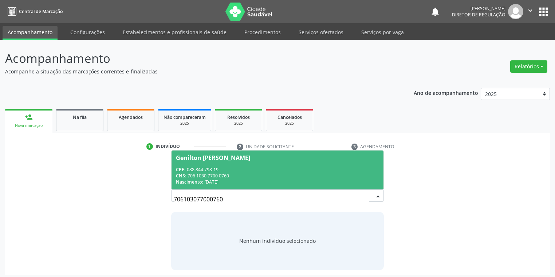
click at [237, 164] on span "Genilton Joao de Macedo CPF: 088.844.798-19 CNS: 706 1030 7700 0760 Nascimento:…" at bounding box center [277, 170] width 212 height 39
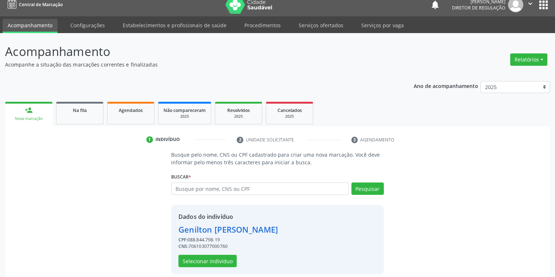
scroll to position [14, 0]
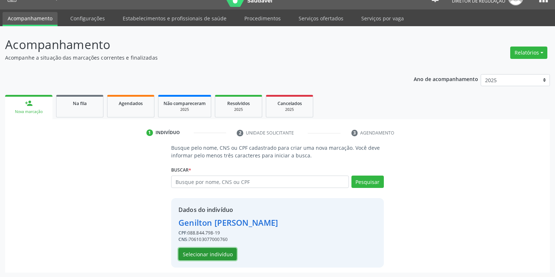
click at [204, 256] on button "Selecionar indivíduo" at bounding box center [207, 254] width 58 height 12
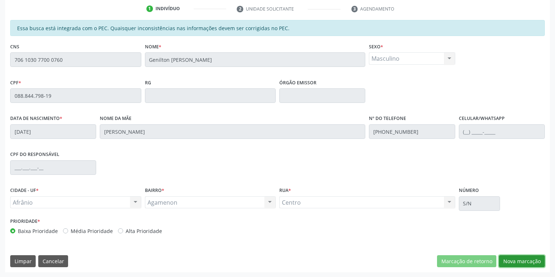
click at [513, 262] on button "Nova marcação" at bounding box center [522, 262] width 46 height 12
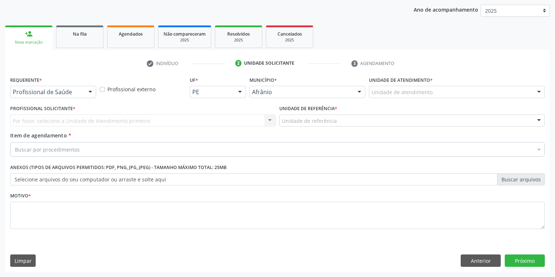
scroll to position [83, 0]
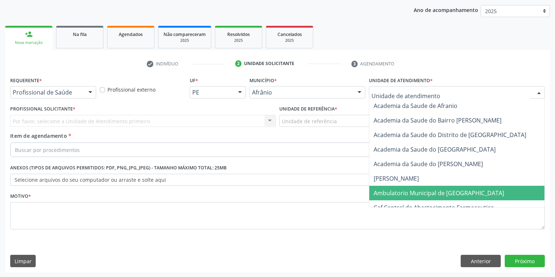
click at [400, 190] on span "Ambulatorio Municipal de [GEOGRAPHIC_DATA]" at bounding box center [438, 193] width 130 height 8
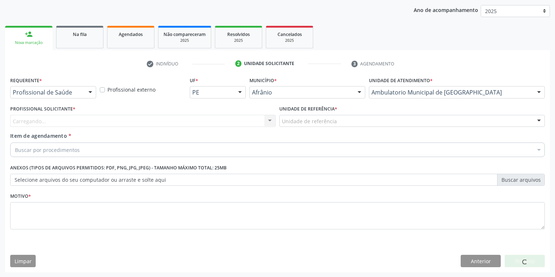
click at [277, 121] on div "Profissional Solicitante * Carregando... Nenhum resultado encontrado para: " " …" at bounding box center [142, 118] width 269 height 28
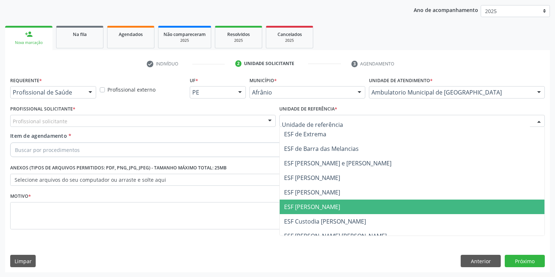
drag, startPoint x: 300, startPoint y: 203, endPoint x: 218, endPoint y: 175, distance: 86.5
click at [300, 203] on span "ESF [PERSON_NAME]" at bounding box center [312, 207] width 56 height 8
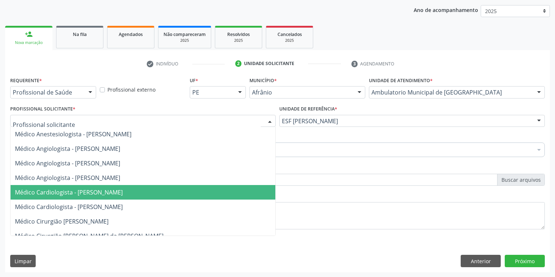
click at [67, 190] on span "Médico Cardiologista - [PERSON_NAME]" at bounding box center [69, 193] width 108 height 8
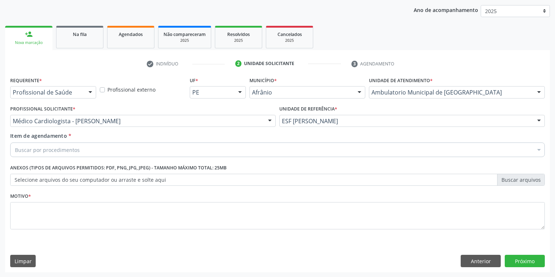
click at [42, 154] on div "Buscar por procedimentos" at bounding box center [277, 150] width 534 height 15
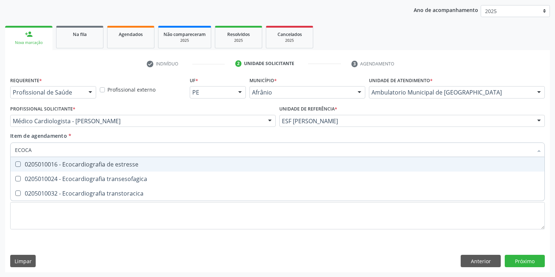
type input "ECOCAR"
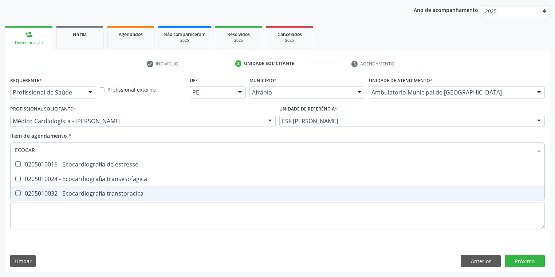
click at [50, 194] on div "0205010032 - Ecocardiografia transtoracica" at bounding box center [277, 194] width 525 height 6
checkbox transtoracica "true"
click at [35, 220] on div "Requerente * Profissional de Saúde Profissional de Saúde Paciente Nenhum result…" at bounding box center [277, 157] width 534 height 165
checkbox transesofagica "true"
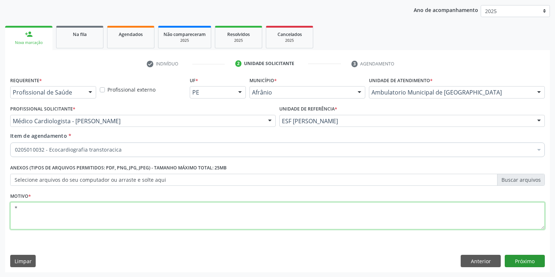
type textarea "*"
click at [509, 264] on button "Próximo" at bounding box center [525, 261] width 40 height 12
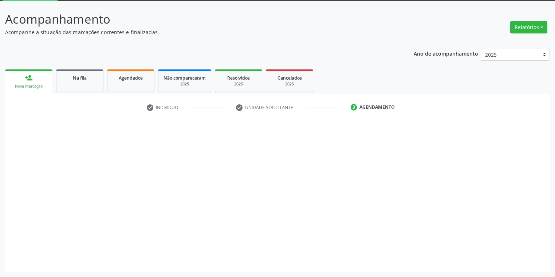
scroll to position [39, 0]
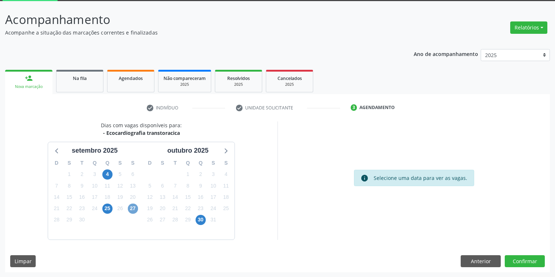
click at [130, 208] on span "27" at bounding box center [133, 209] width 10 height 10
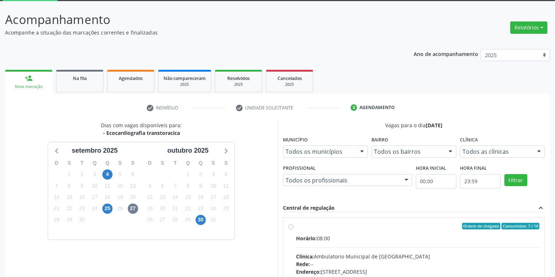
click at [360, 239] on div "Horário: 08:00" at bounding box center [417, 239] width 243 height 8
click at [293, 230] on input "Ordem de chegada Consumidos: 7 / 10 Horário: 08:00 Clínica: Ambulatorio Municip…" at bounding box center [290, 226] width 5 height 7
radio input "true"
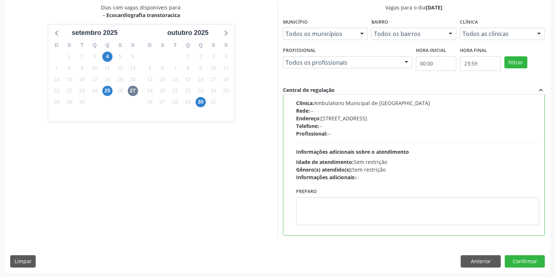
scroll to position [157, 0]
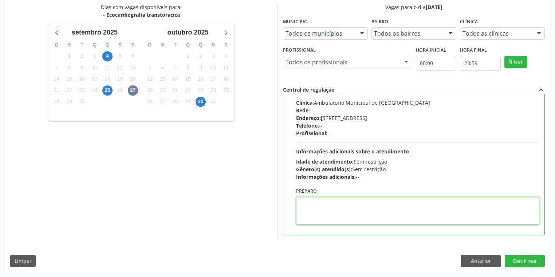
click at [333, 216] on textarea at bounding box center [417, 211] width 243 height 28
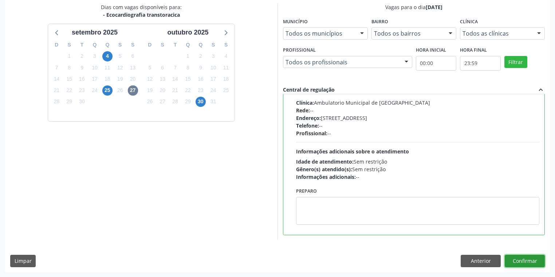
click at [514, 261] on button "Confirmar" at bounding box center [525, 261] width 40 height 12
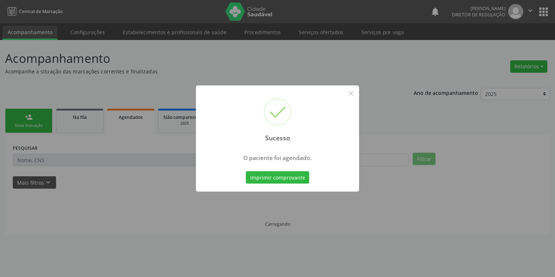
scroll to position [0, 0]
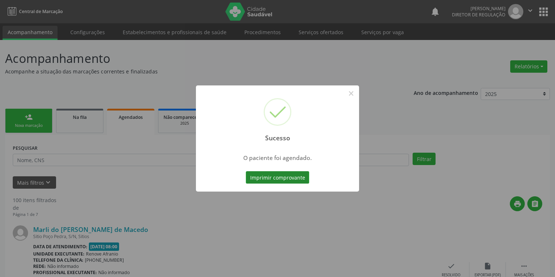
click at [280, 173] on button "Imprimir comprovante" at bounding box center [277, 177] width 63 height 12
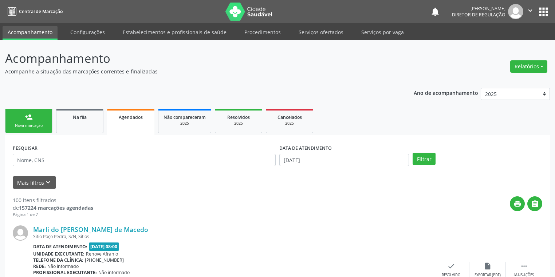
click at [40, 125] on div "Nova marcação" at bounding box center [29, 125] width 36 height 5
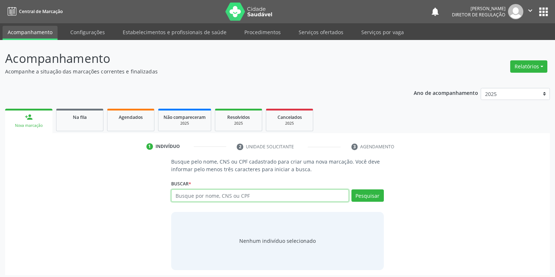
click at [190, 199] on input "text" at bounding box center [260, 196] width 178 height 12
type input "708402332685970"
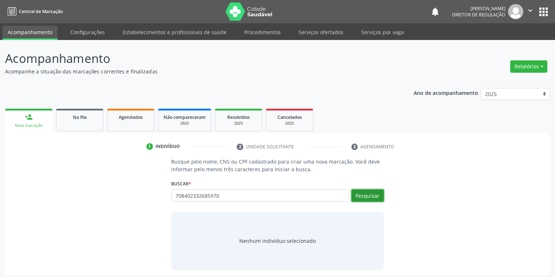
click at [368, 198] on button "Pesquisar" at bounding box center [367, 196] width 32 height 12
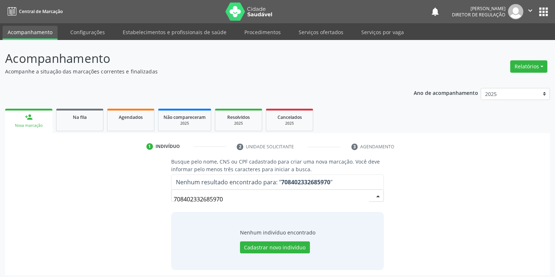
click at [228, 198] on input "708402332685970" at bounding box center [271, 199] width 195 height 15
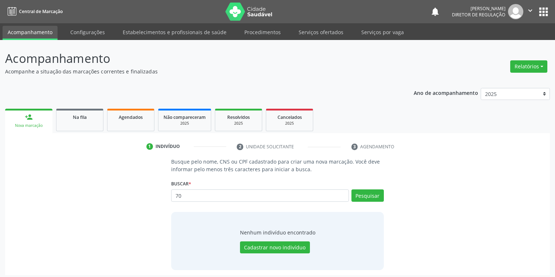
type input "7"
type input "ZUMILDES GO"
click at [373, 195] on button "Pesquisar" at bounding box center [367, 196] width 32 height 12
type input "ZUMILDES GO"
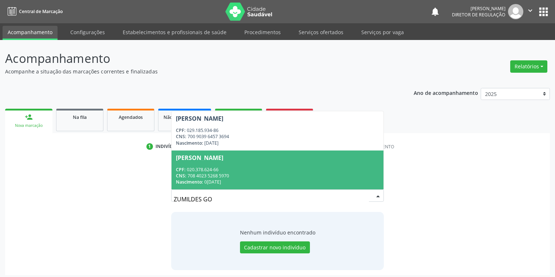
click at [229, 174] on div "CNS: 708 4023 5268 5970" at bounding box center [277, 176] width 203 height 6
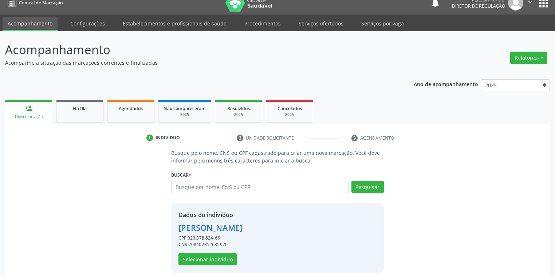
scroll to position [14, 0]
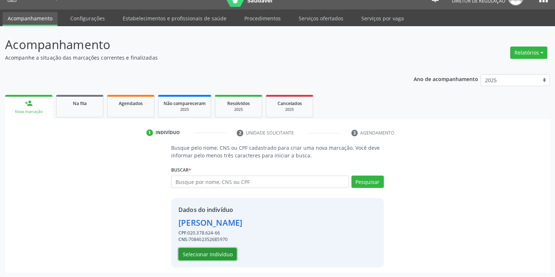
click at [187, 250] on button "Selecionar indivíduo" at bounding box center [207, 254] width 58 height 12
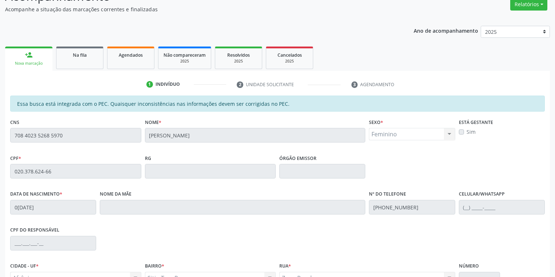
scroll to position [138, 0]
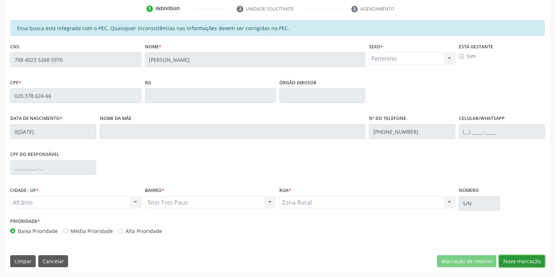
click at [514, 262] on button "Nova marcação" at bounding box center [522, 262] width 46 height 12
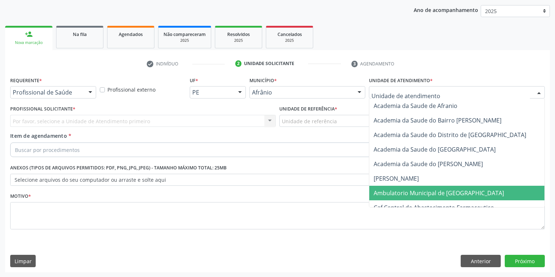
click at [390, 196] on span "Ambulatorio Municipal de [GEOGRAPHIC_DATA]" at bounding box center [438, 193] width 130 height 8
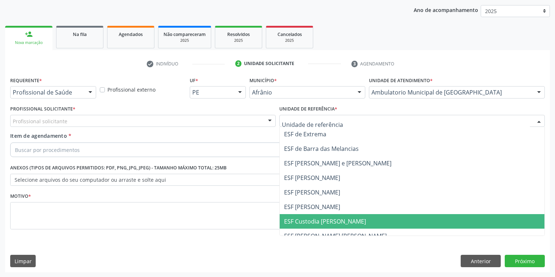
click at [319, 225] on span "ESF Custodia [PERSON_NAME]" at bounding box center [412, 221] width 265 height 15
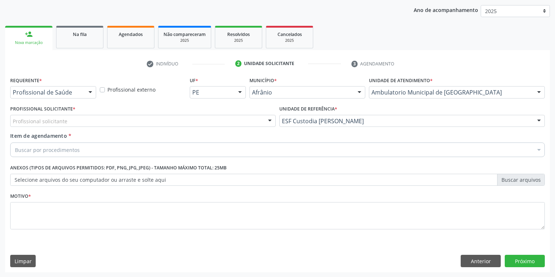
click at [68, 127] on div "Profissional solicitante Médico Anestesiologista - Julianna Ferreira Obara Médi…" at bounding box center [142, 121] width 265 height 12
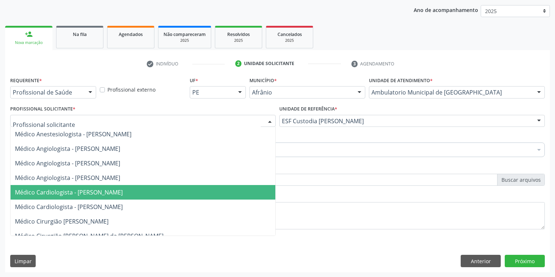
click at [87, 197] on span "Médico Cardiologista - [PERSON_NAME]" at bounding box center [143, 192] width 265 height 15
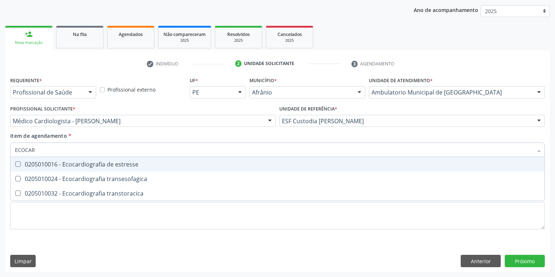
type input "ECOCARD"
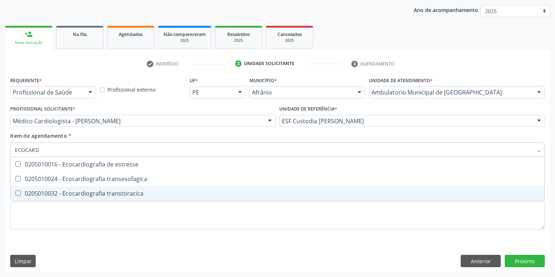
click at [44, 194] on div "0205010032 - Ecocardiografia transtoracica" at bounding box center [277, 194] width 525 height 6
checkbox transtoracica "true"
click at [36, 220] on div "Requerente * Profissional de Saúde Profissional de Saúde Paciente Nenhum result…" at bounding box center [277, 157] width 534 height 165
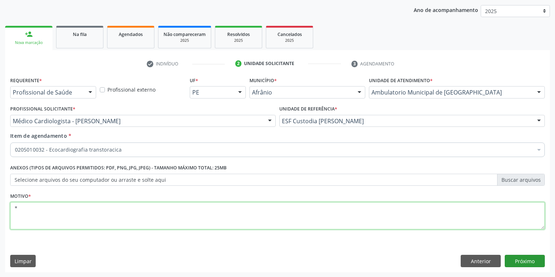
type textarea "*"
click at [530, 261] on button "Próximo" at bounding box center [525, 261] width 40 height 12
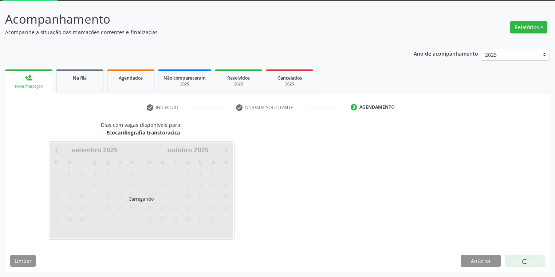
scroll to position [39, 0]
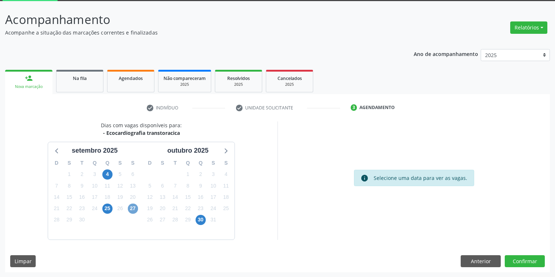
click at [134, 208] on span "27" at bounding box center [133, 209] width 10 height 10
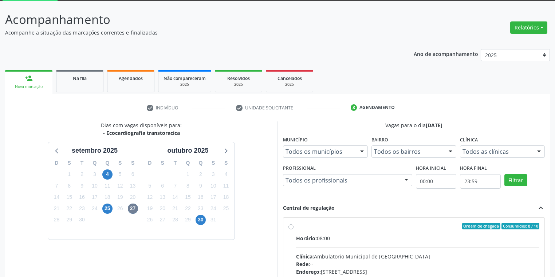
click at [293, 230] on input "Ordem de chegada Consumidos: 8 / 10 Horário: 08:00 Clínica: Ambulatorio Municip…" at bounding box center [290, 226] width 5 height 7
radio input "true"
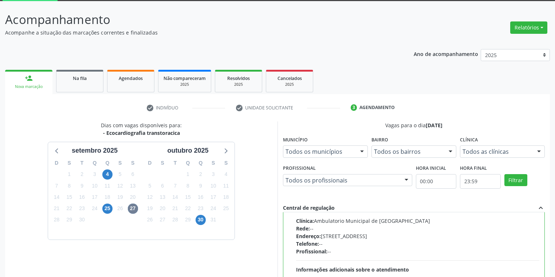
scroll to position [157, 0]
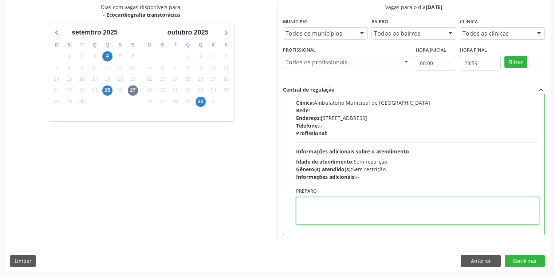
click at [365, 214] on textarea at bounding box center [417, 211] width 243 height 28
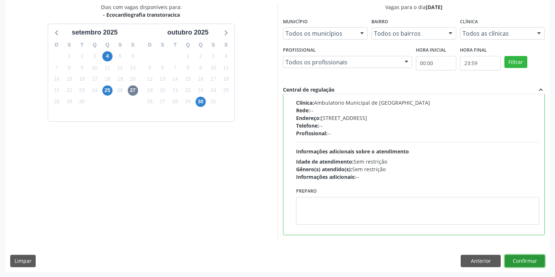
click at [516, 263] on button "Confirmar" at bounding box center [525, 261] width 40 height 12
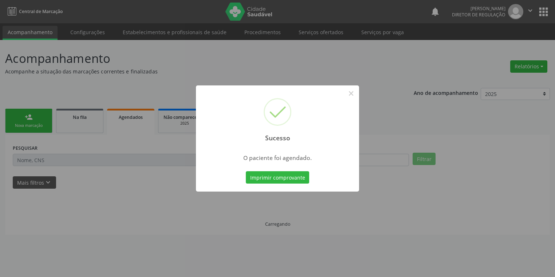
scroll to position [0, 0]
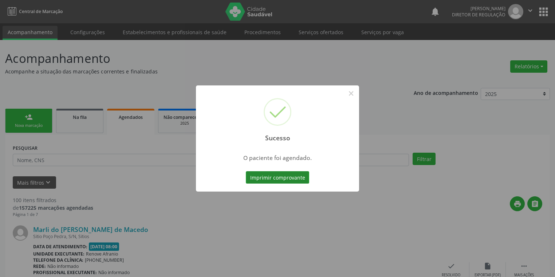
click at [264, 175] on button "Imprimir comprovante" at bounding box center [277, 177] width 63 height 12
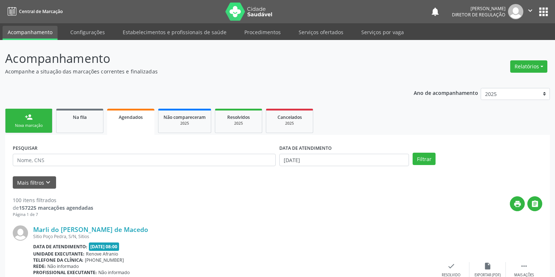
click at [28, 128] on div "Nova marcação" at bounding box center [29, 125] width 36 height 5
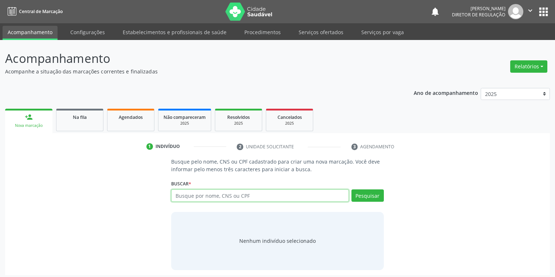
click at [187, 194] on input "text" at bounding box center [260, 196] width 178 height 12
type input "ANA CARLA PEREIRA"
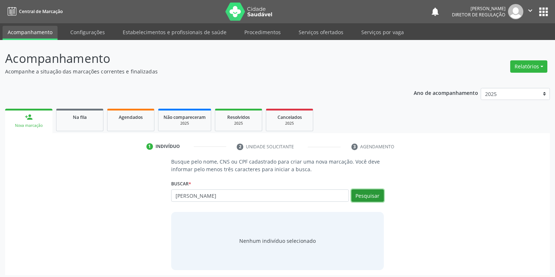
click at [359, 198] on button "Pesquisar" at bounding box center [367, 196] width 32 height 12
type input "ANA CARLA PEREIRA"
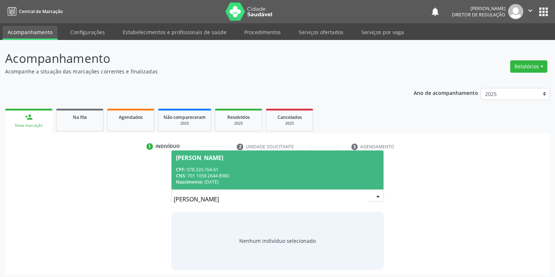
click at [221, 167] on div "CPF: 078.320.764-61" at bounding box center [277, 170] width 203 height 6
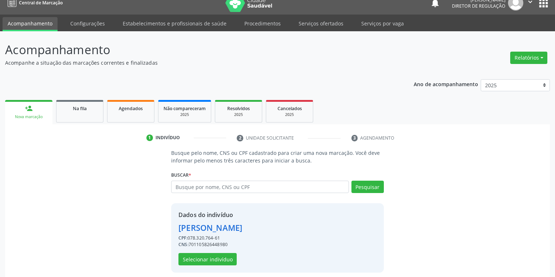
scroll to position [14, 0]
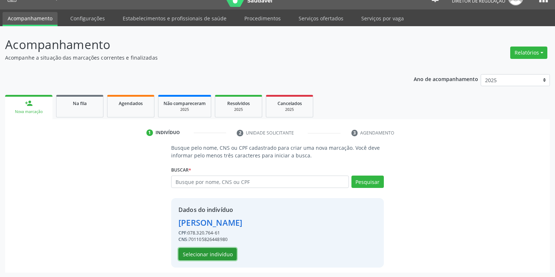
click at [201, 255] on button "Selecionar indivíduo" at bounding box center [207, 254] width 58 height 12
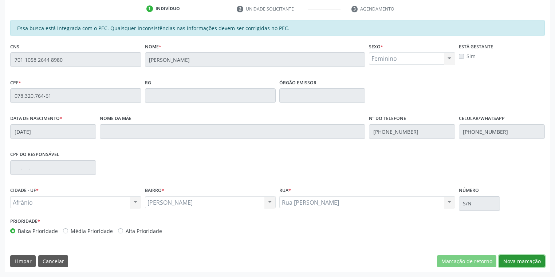
click at [513, 263] on button "Nova marcação" at bounding box center [522, 262] width 46 height 12
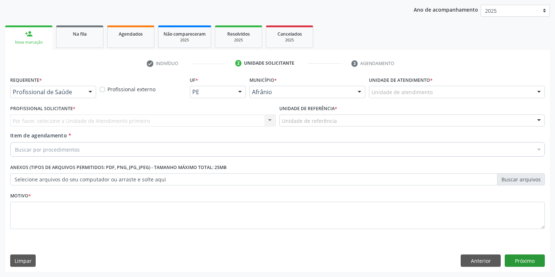
scroll to position [83, 0]
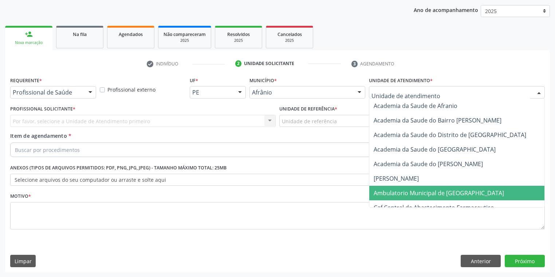
click at [396, 190] on span "Ambulatorio Municipal de [GEOGRAPHIC_DATA]" at bounding box center [438, 193] width 130 height 8
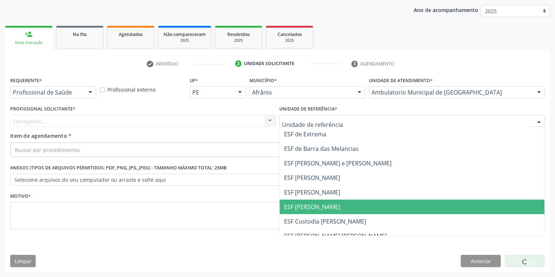
click at [296, 204] on span "ESF [PERSON_NAME]" at bounding box center [312, 207] width 56 height 8
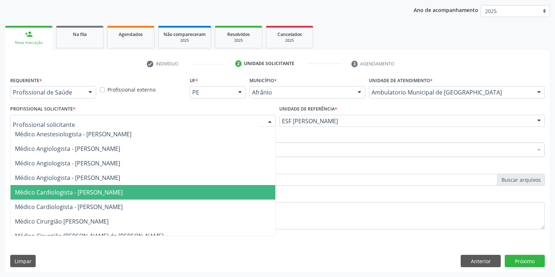
click at [62, 189] on span "Médico Cardiologista - [PERSON_NAME]" at bounding box center [69, 193] width 108 height 8
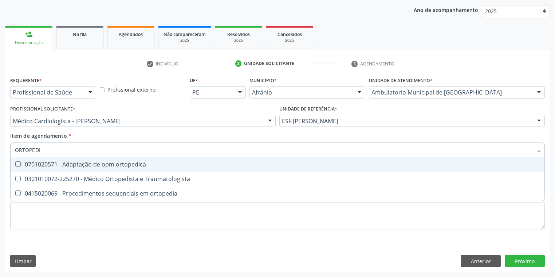
type input "ORTOPEDIS"
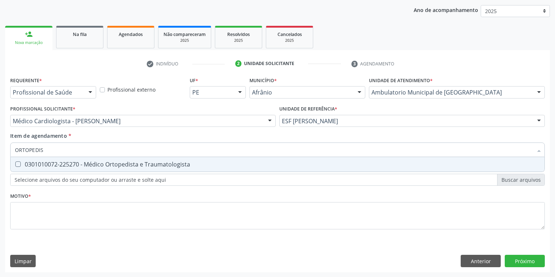
click at [39, 170] on span "0301010072-225270 - Médico Ortopedista e Traumatologista" at bounding box center [278, 164] width 534 height 15
checkbox Traumatologista "true"
click at [18, 221] on div "Requerente * Profissional de Saúde Profissional de Saúde Paciente Nenhum result…" at bounding box center [277, 157] width 534 height 165
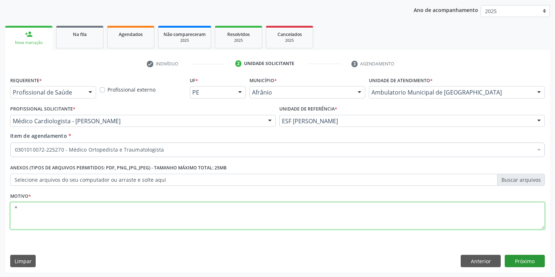
type textarea "*"
click at [513, 262] on button "Próximo" at bounding box center [525, 261] width 40 height 12
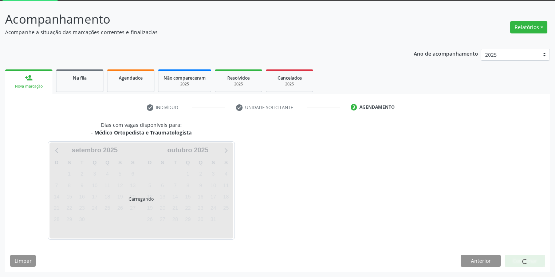
scroll to position [39, 0]
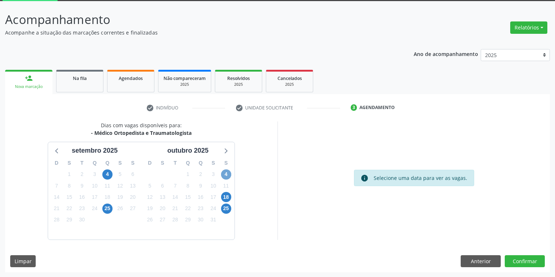
click at [228, 175] on span "4" at bounding box center [226, 175] width 10 height 10
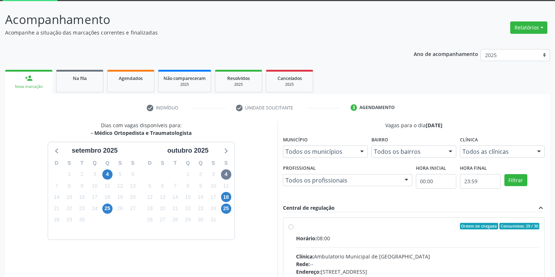
click at [293, 230] on input "Ordem de chegada Consumidos: 29 / 30 Horário: 08:00 Clínica: Ambulatorio Munici…" at bounding box center [290, 226] width 5 height 7
radio input "true"
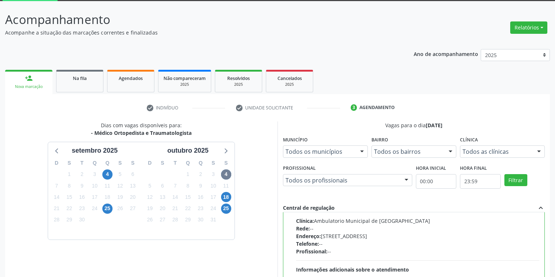
scroll to position [155, 0]
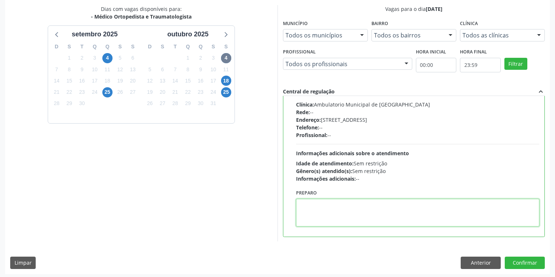
click at [348, 219] on textarea at bounding box center [417, 213] width 243 height 28
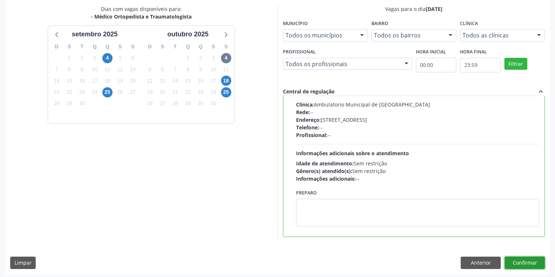
click at [521, 261] on button "Confirmar" at bounding box center [525, 263] width 40 height 12
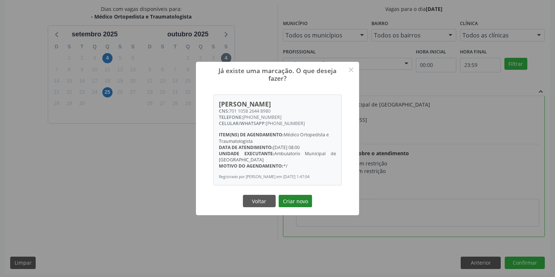
click at [301, 202] on button "Criar novo" at bounding box center [294, 201] width 33 height 12
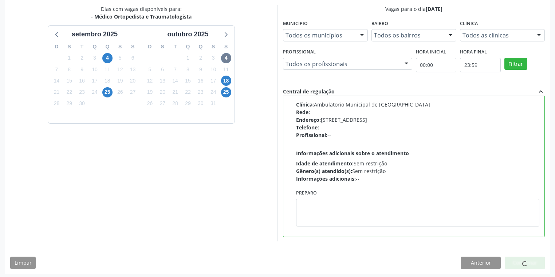
scroll to position [0, 0]
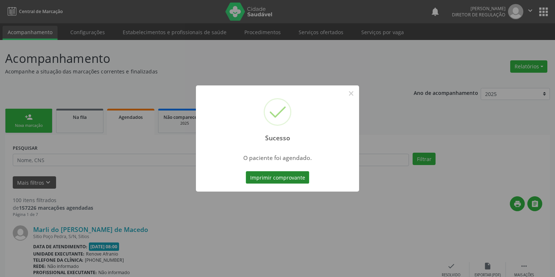
click at [298, 178] on button "Imprimir comprovante" at bounding box center [277, 177] width 63 height 12
